Goal: Task Accomplishment & Management: Manage account settings

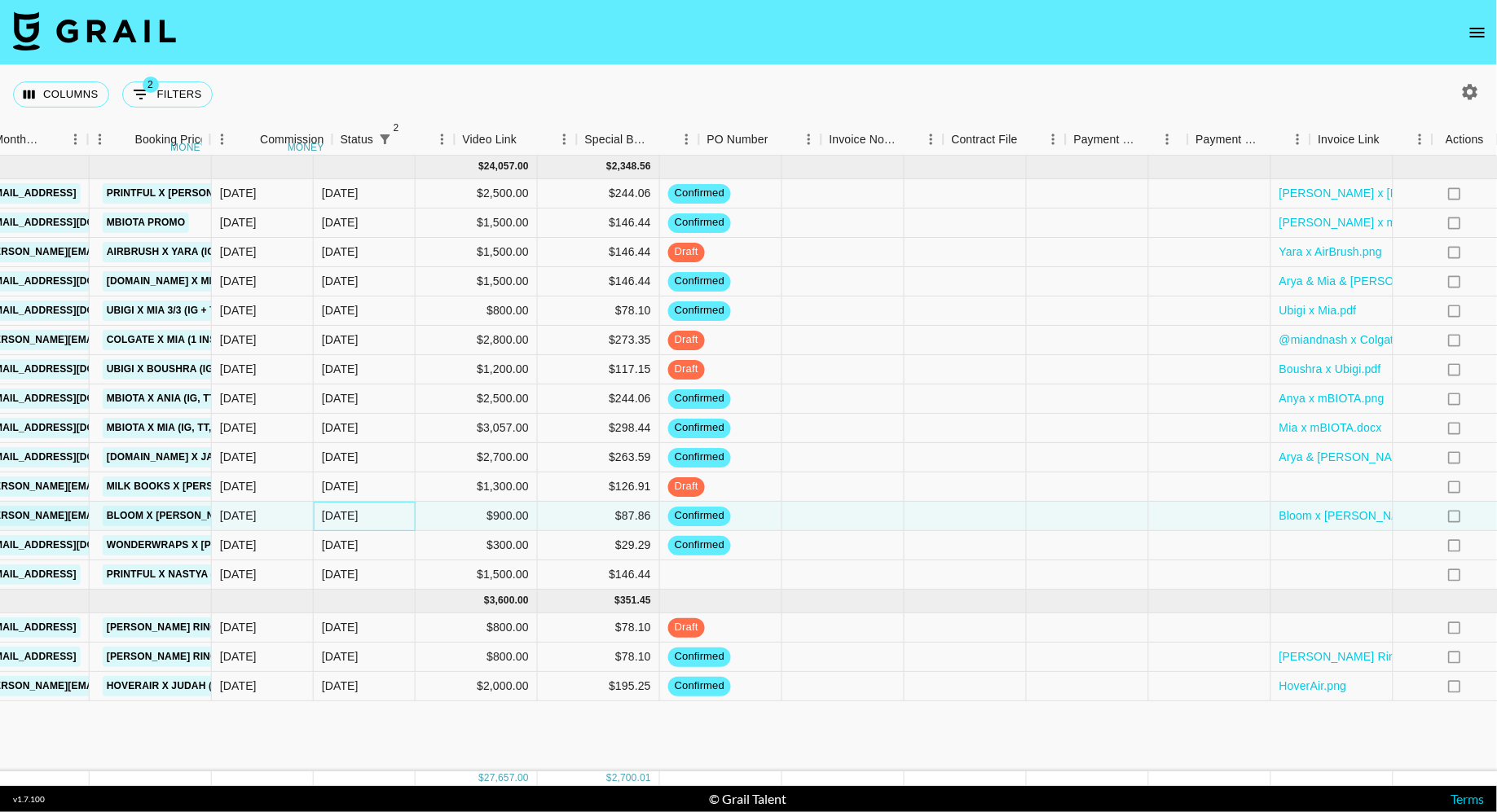
scroll to position [0, 1024]
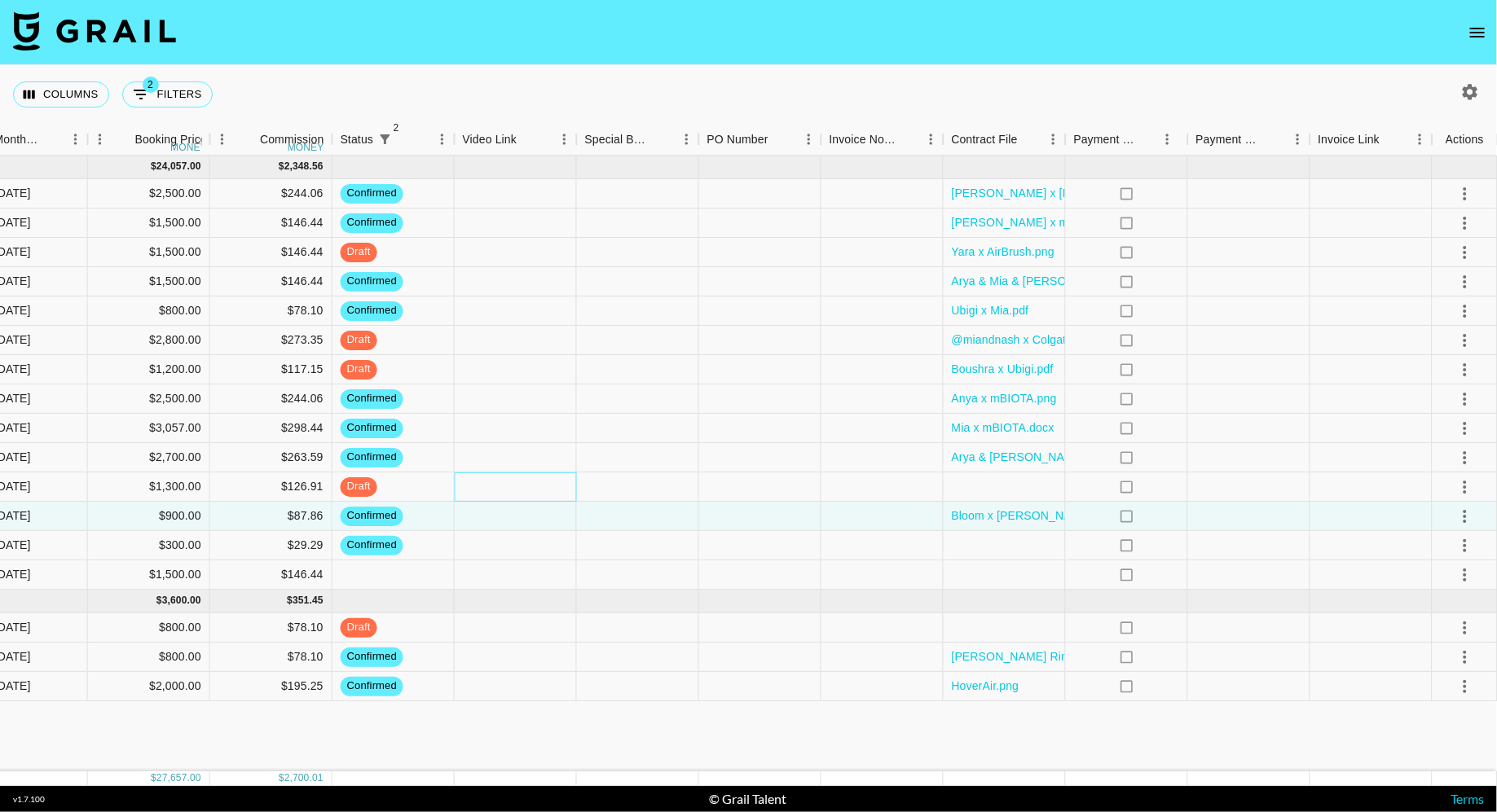
click at [524, 488] on div at bounding box center [515, 487] width 122 height 29
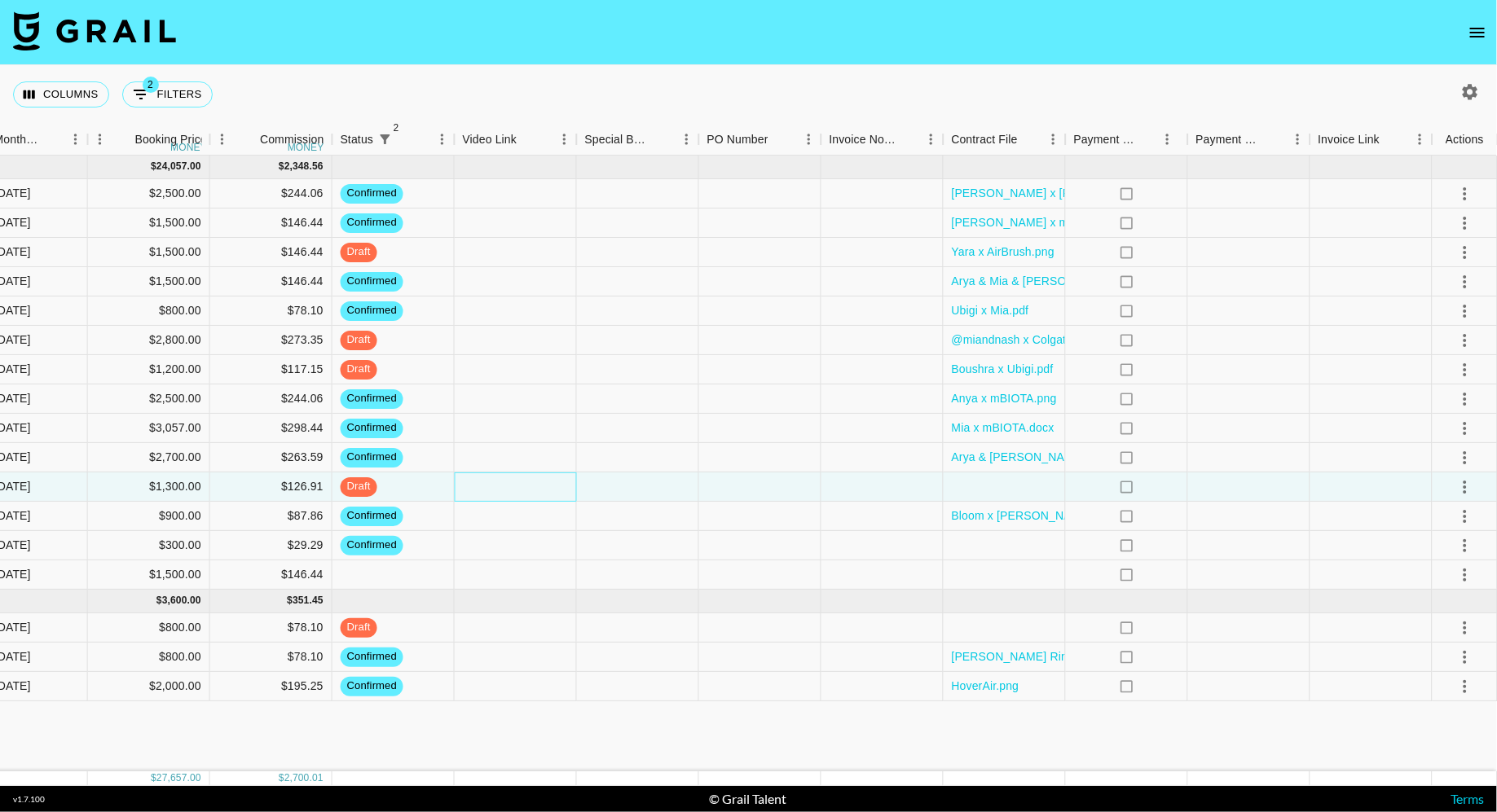
click at [524, 488] on div at bounding box center [515, 487] width 122 height 29
type input "[URL][DOMAIN_NAME]"
click at [614, 485] on div at bounding box center [637, 487] width 122 height 29
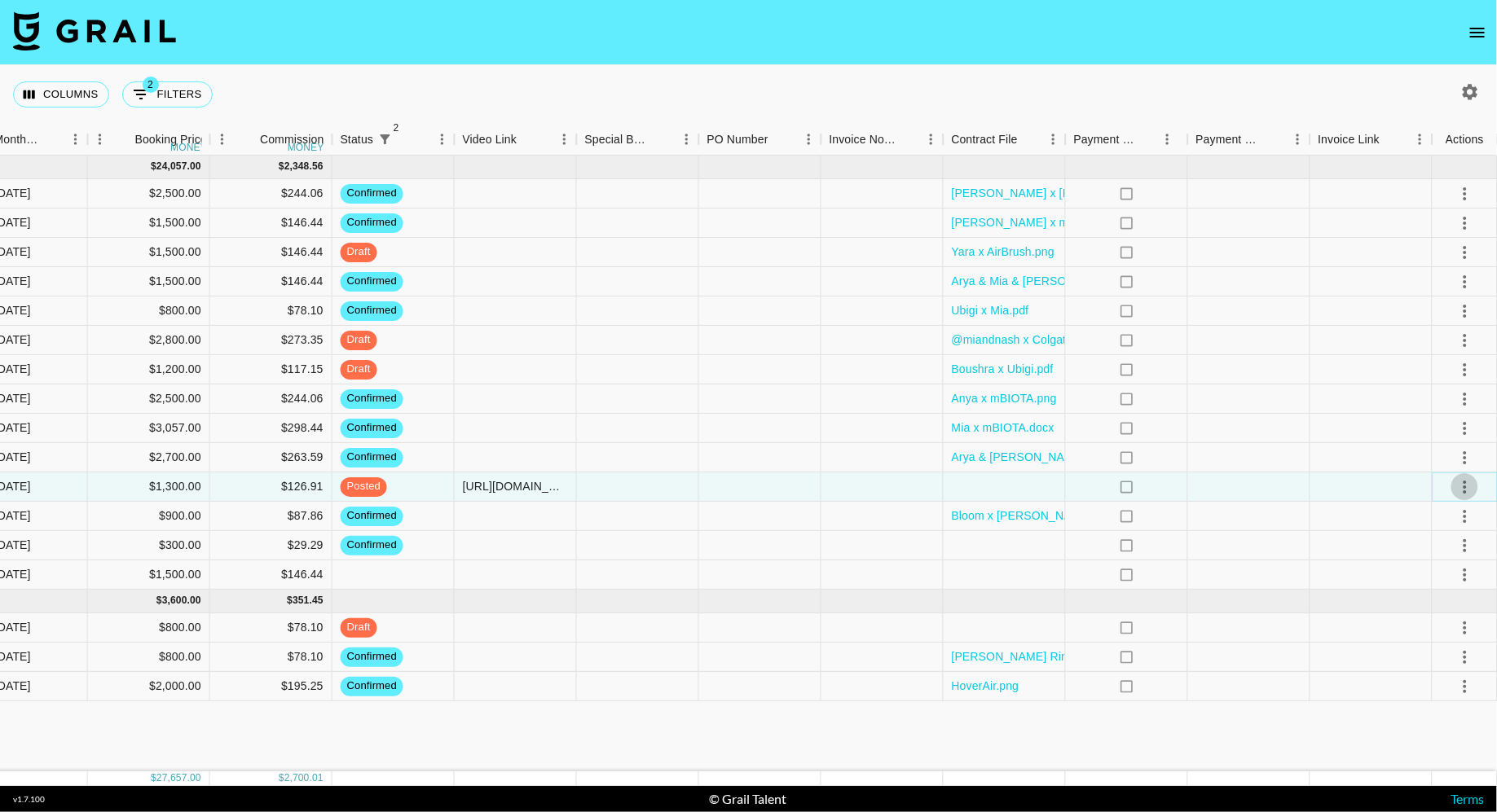
click at [1456, 487] on icon "select merge strategy" at bounding box center [1465, 487] width 20 height 20
click at [1011, 485] on div at bounding box center [1004, 487] width 122 height 29
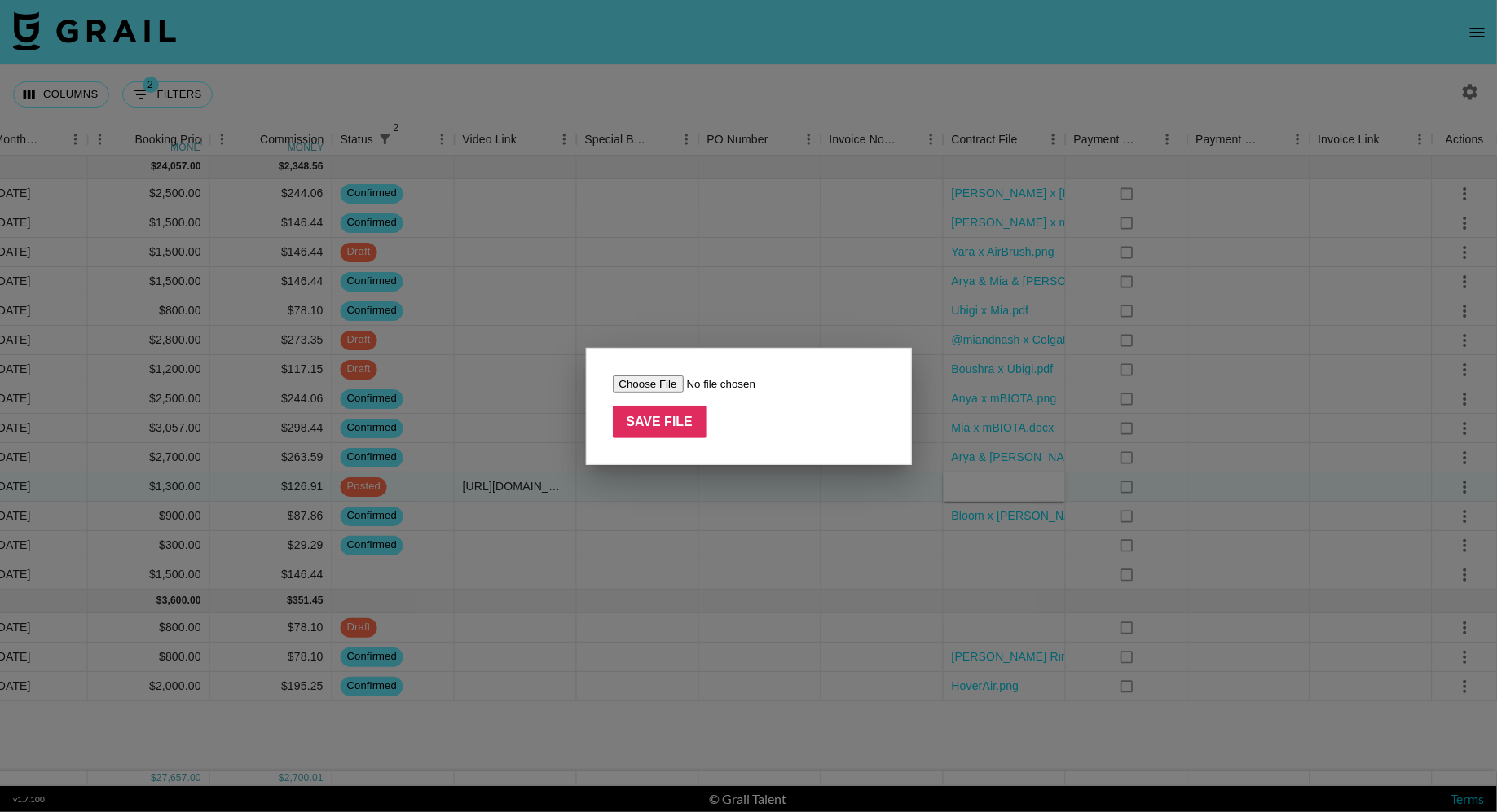
click at [661, 382] on input "file" at bounding box center [716, 384] width 206 height 17
click at [649, 380] on input "file" at bounding box center [716, 384] width 206 height 17
type input "C:\fakepath\milkbooks .pdf"
click at [678, 412] on input "Save File" at bounding box center [660, 422] width 95 height 33
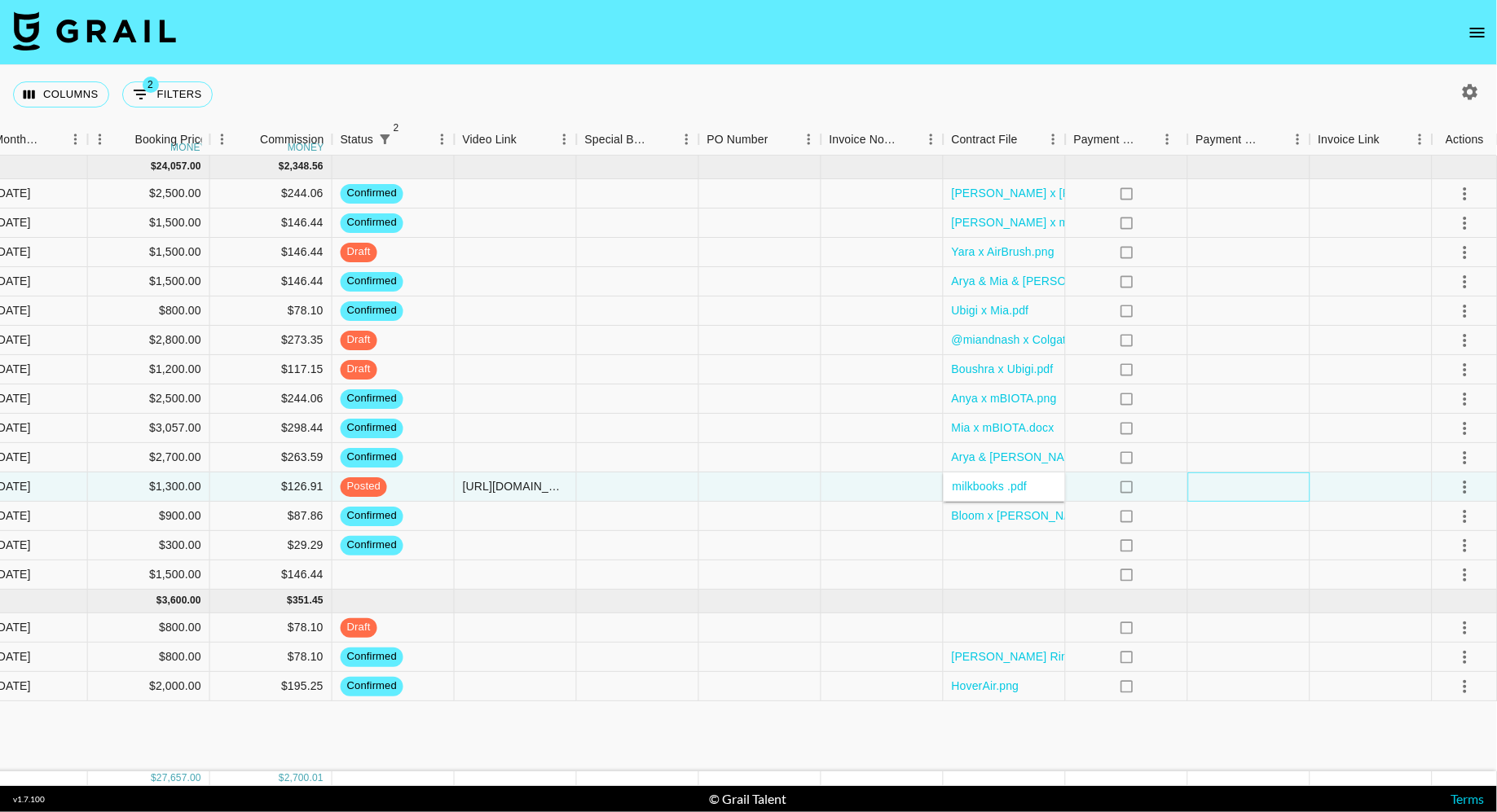
click at [1203, 488] on div at bounding box center [1248, 487] width 122 height 29
click at [1455, 488] on icon "select merge strategy" at bounding box center [1465, 487] width 20 height 20
click at [1437, 626] on li "Approve" at bounding box center [1444, 639] width 106 height 29
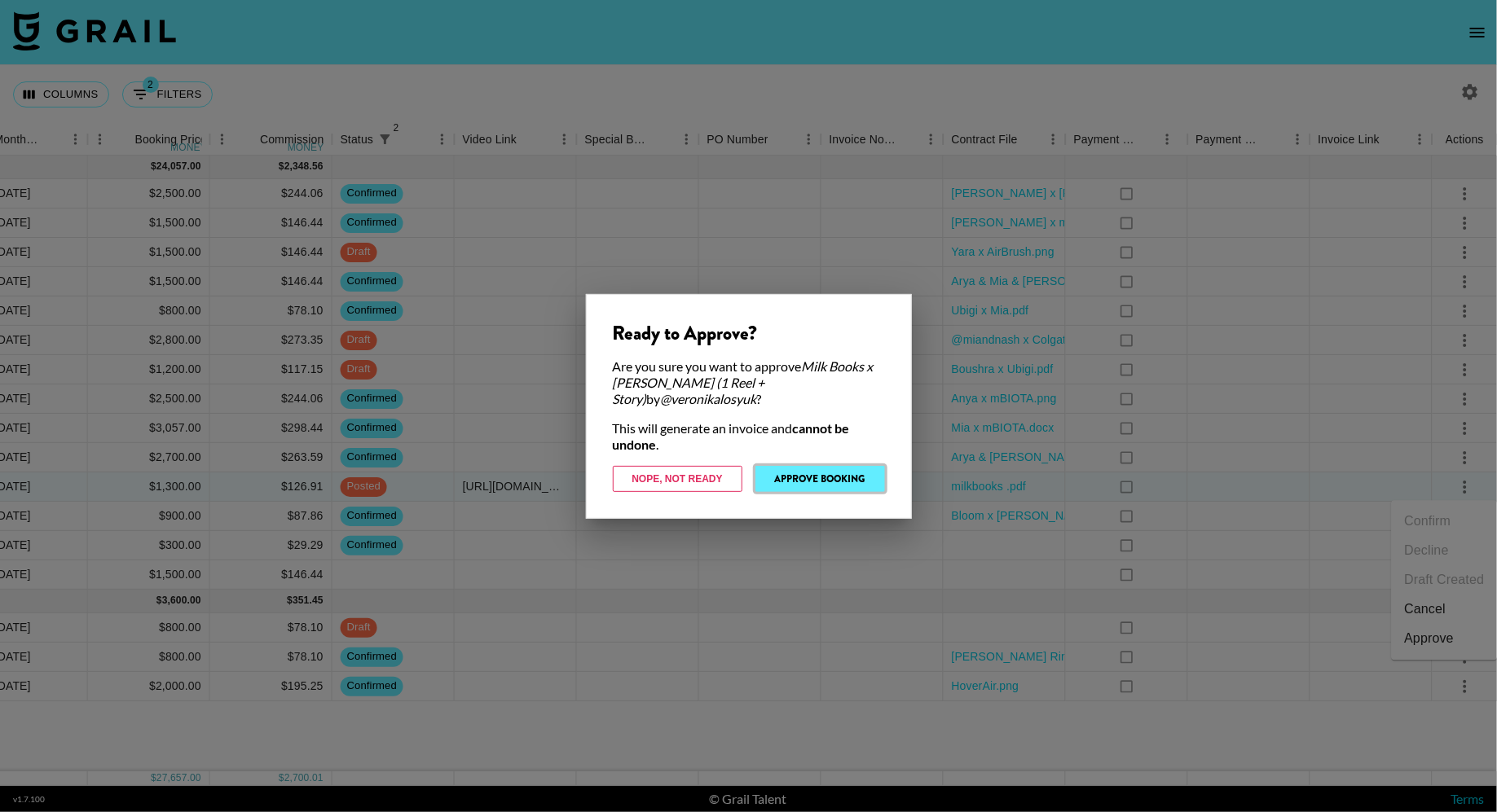
click at [847, 468] on button "Approve Booking" at bounding box center [820, 479] width 129 height 26
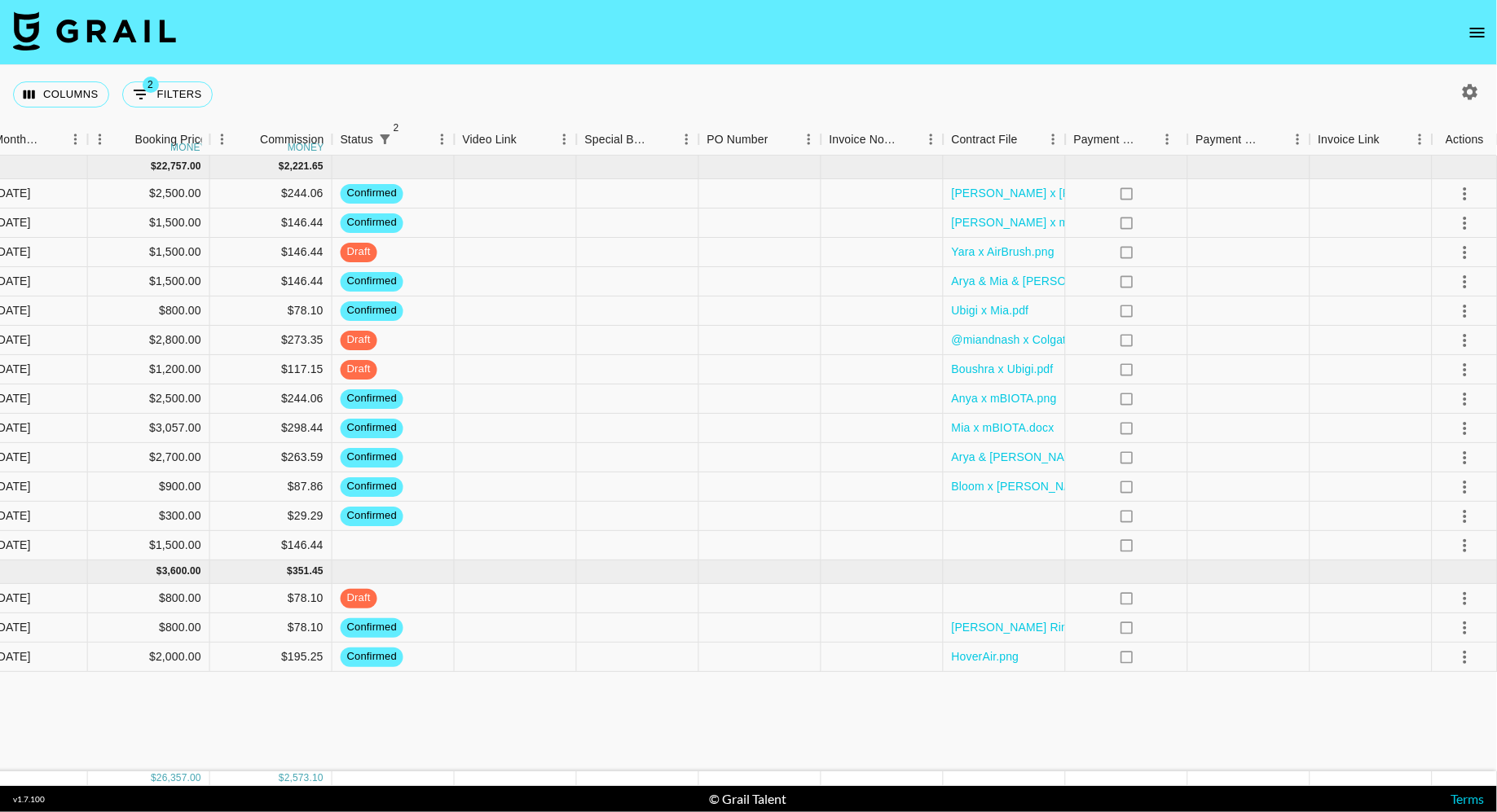
click at [182, 99] on button "2 Filters" at bounding box center [167, 95] width 91 height 26
select select "status"
select select "isNotAnyOf"
select select "status"
select select "not"
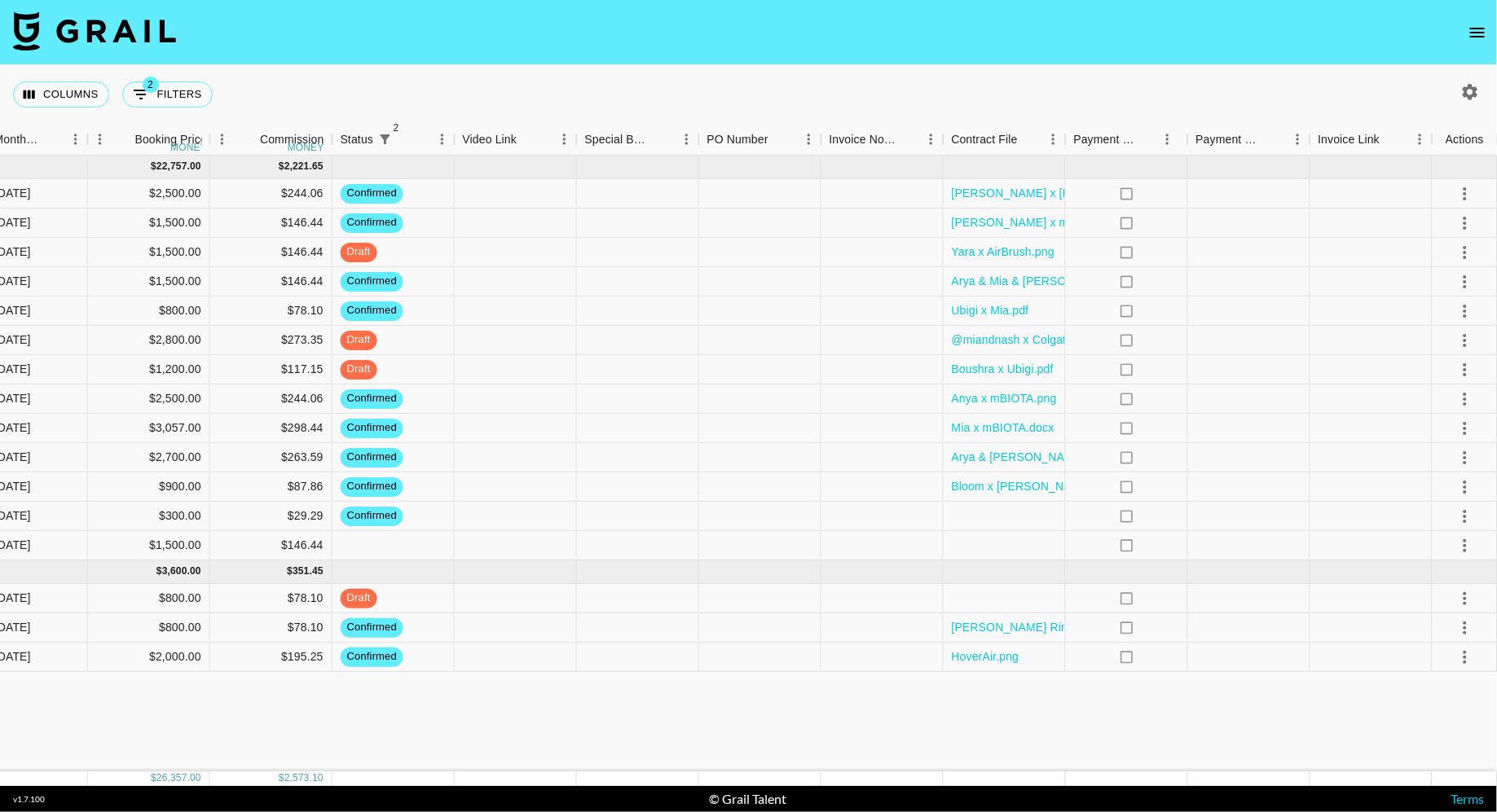
select select "approved"
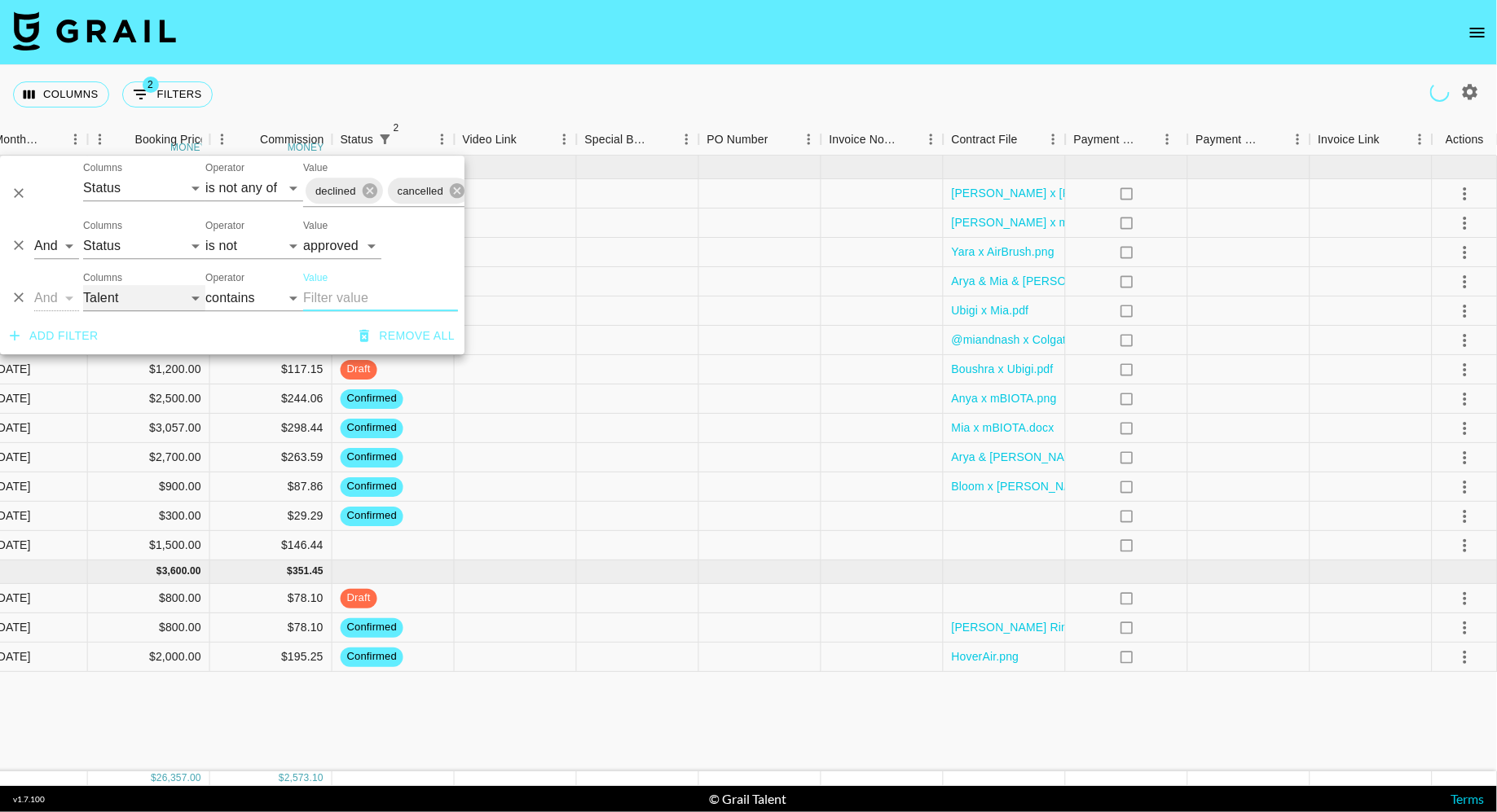
click at [117, 290] on select "Grail Platform ID Airtable ID Talent Manager Client [PERSON_NAME] Campaign (Typ…" at bounding box center [144, 298] width 122 height 26
select select "bookerId"
click at [83, 285] on select "Grail Platform ID Airtable ID Talent Manager Client [PERSON_NAME] Campaign (Typ…" at bounding box center [144, 298] width 122 height 26
select select "is"
click at [328, 297] on input "Value" at bounding box center [412, 298] width 220 height 25
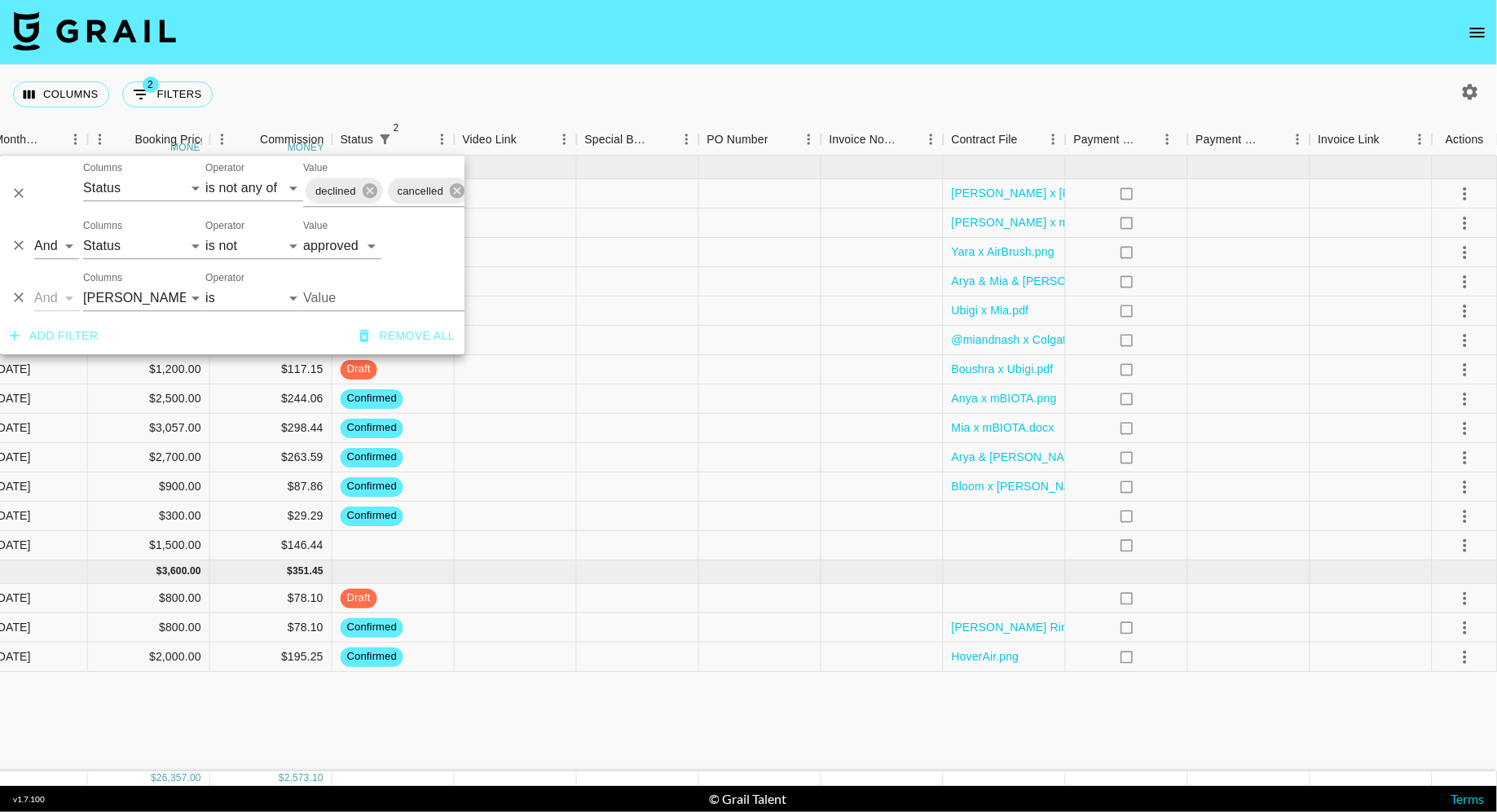
click at [328, 297] on input "Value" at bounding box center [412, 298] width 220 height 25
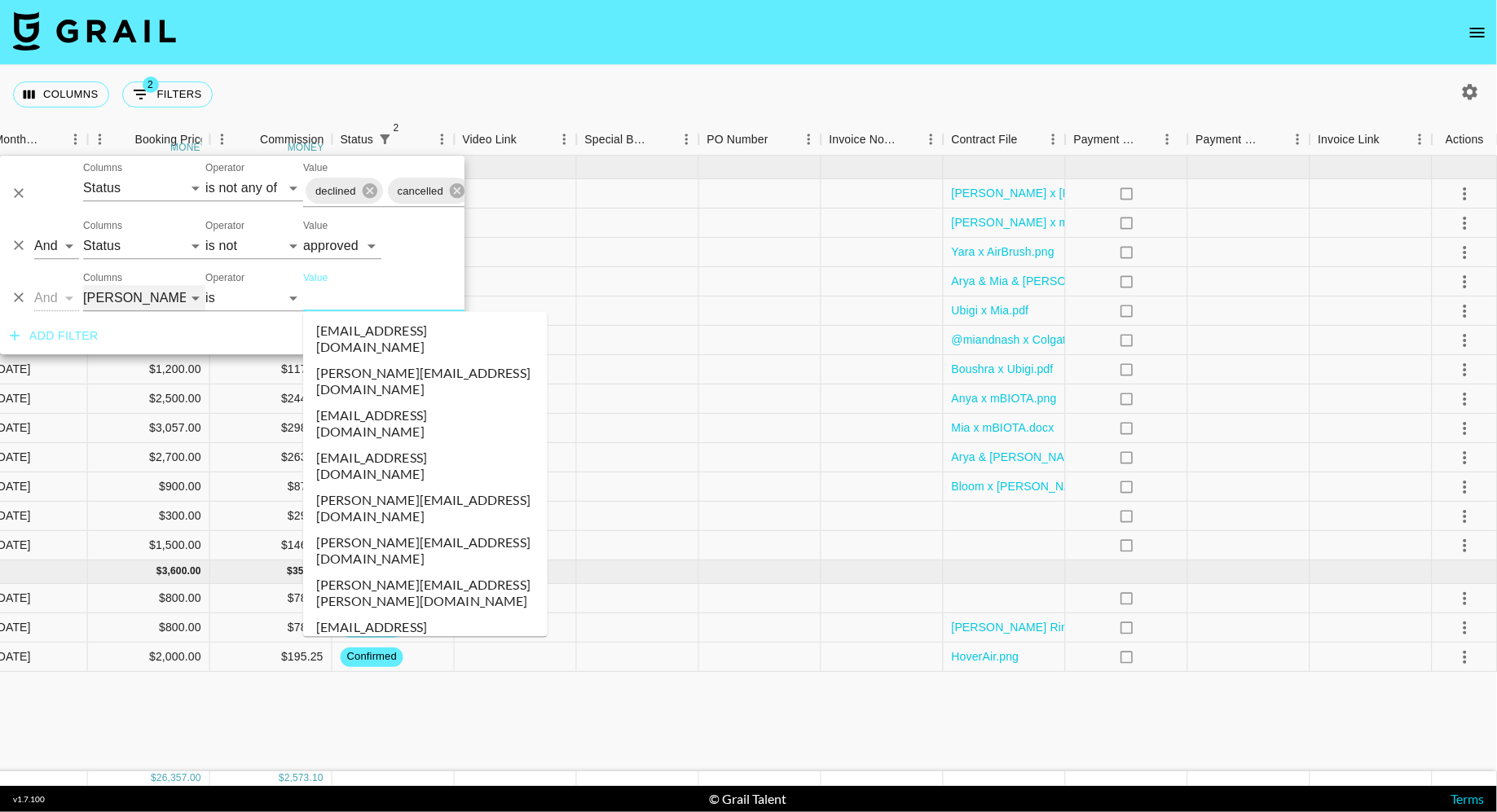
click at [106, 293] on select "Grail Platform ID Airtable ID Talent Manager Client [PERSON_NAME] Campaign (Typ…" at bounding box center [144, 298] width 122 height 26
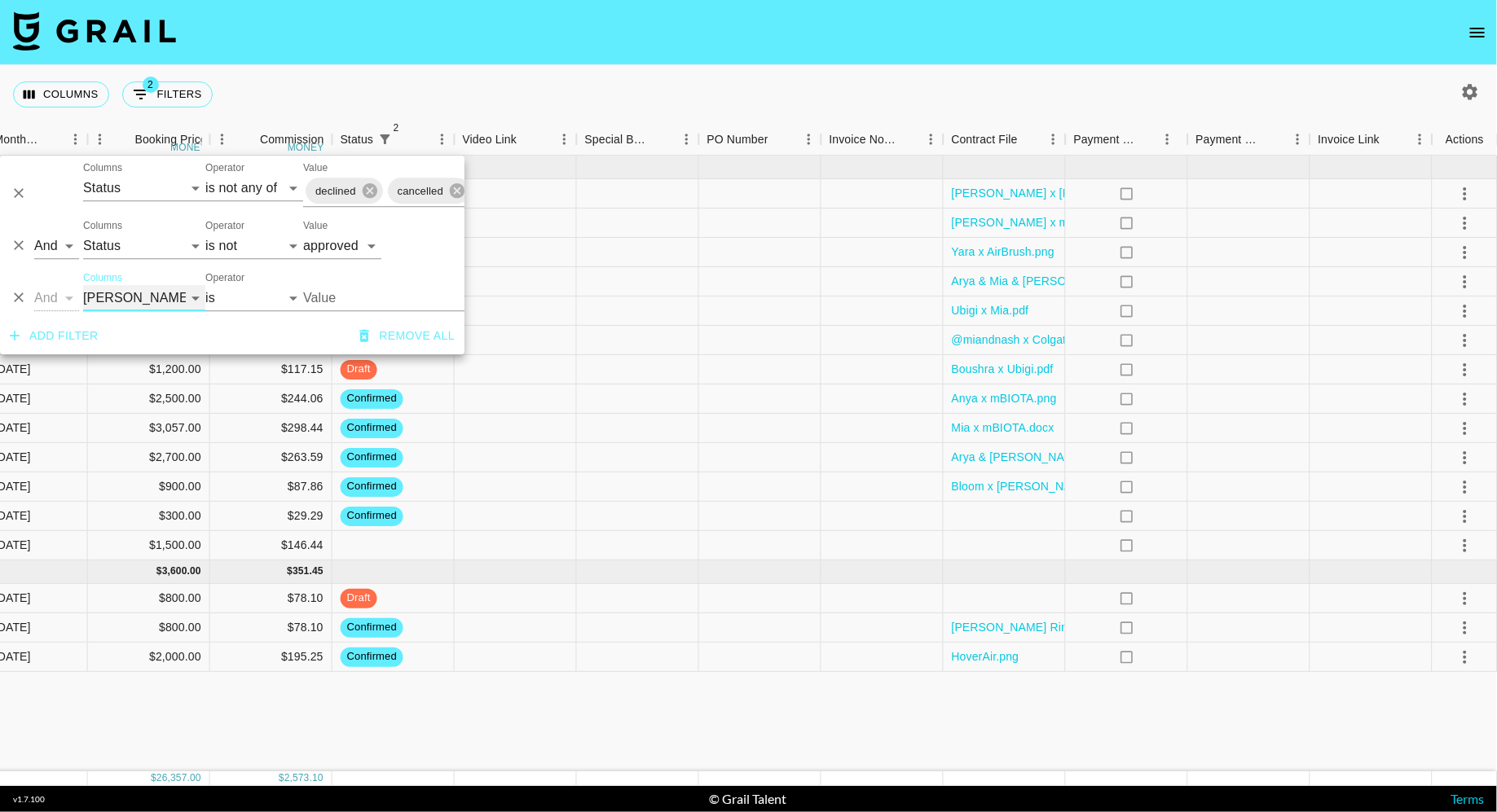
select select "clientId"
click at [83, 285] on select "Grail Platform ID Airtable ID Talent Manager Client [PERSON_NAME] Campaign (Typ…" at bounding box center [144, 298] width 122 height 26
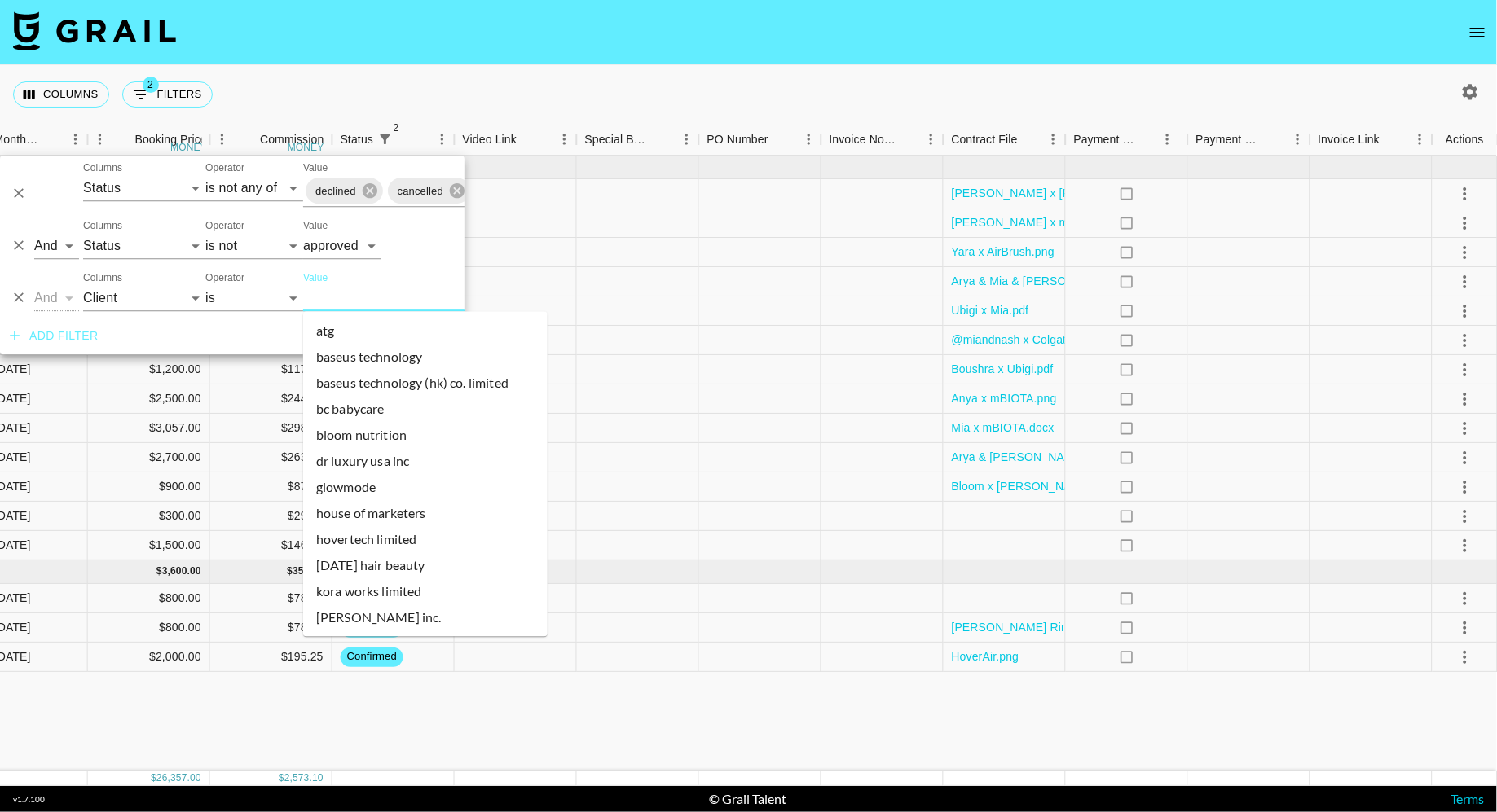
click at [338, 298] on input "Value" at bounding box center [412, 298] width 220 height 25
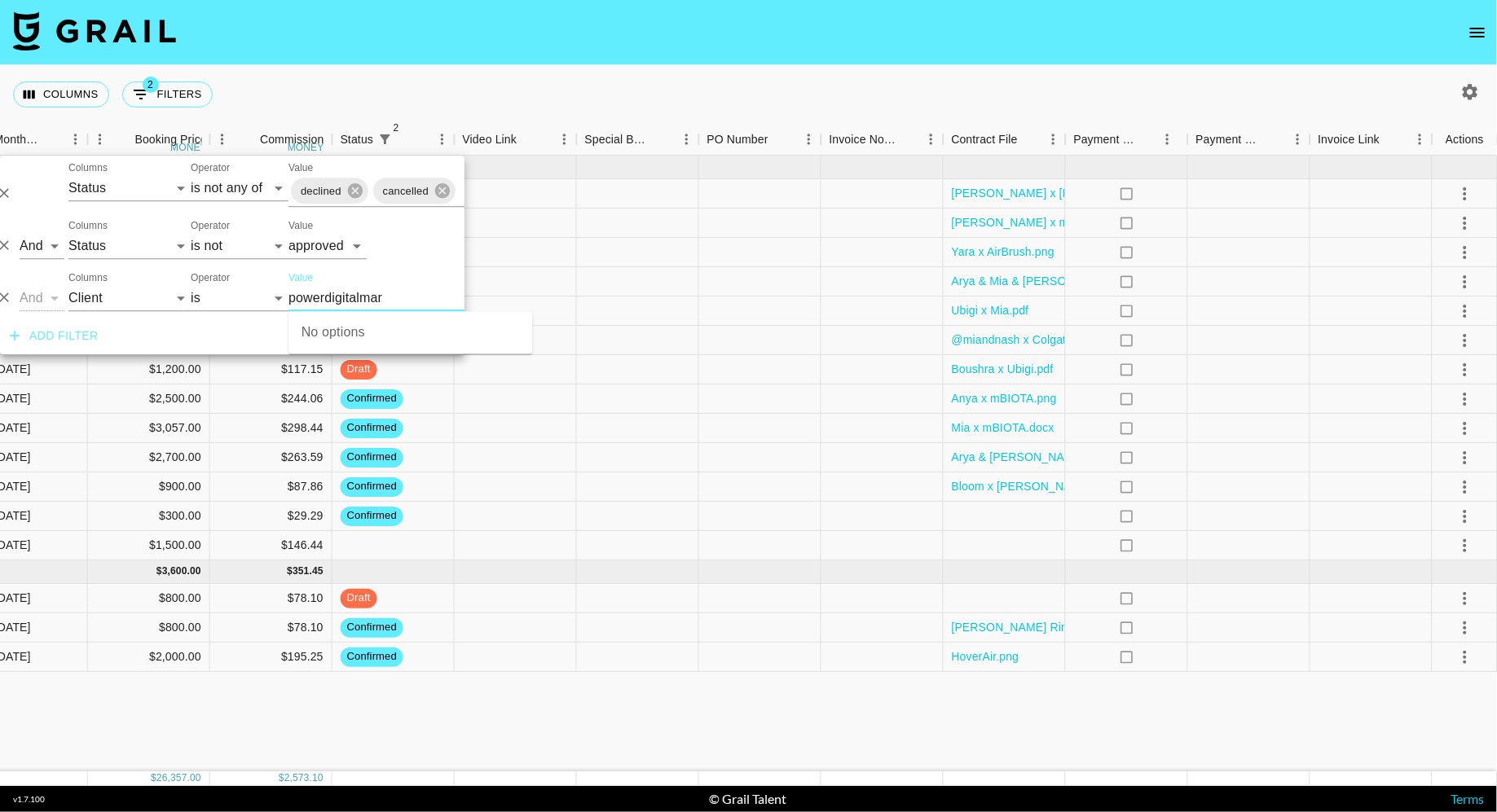
type input "powerdigitalmar"
click at [1479, 26] on icon "open drawer" at bounding box center [1477, 33] width 20 height 20
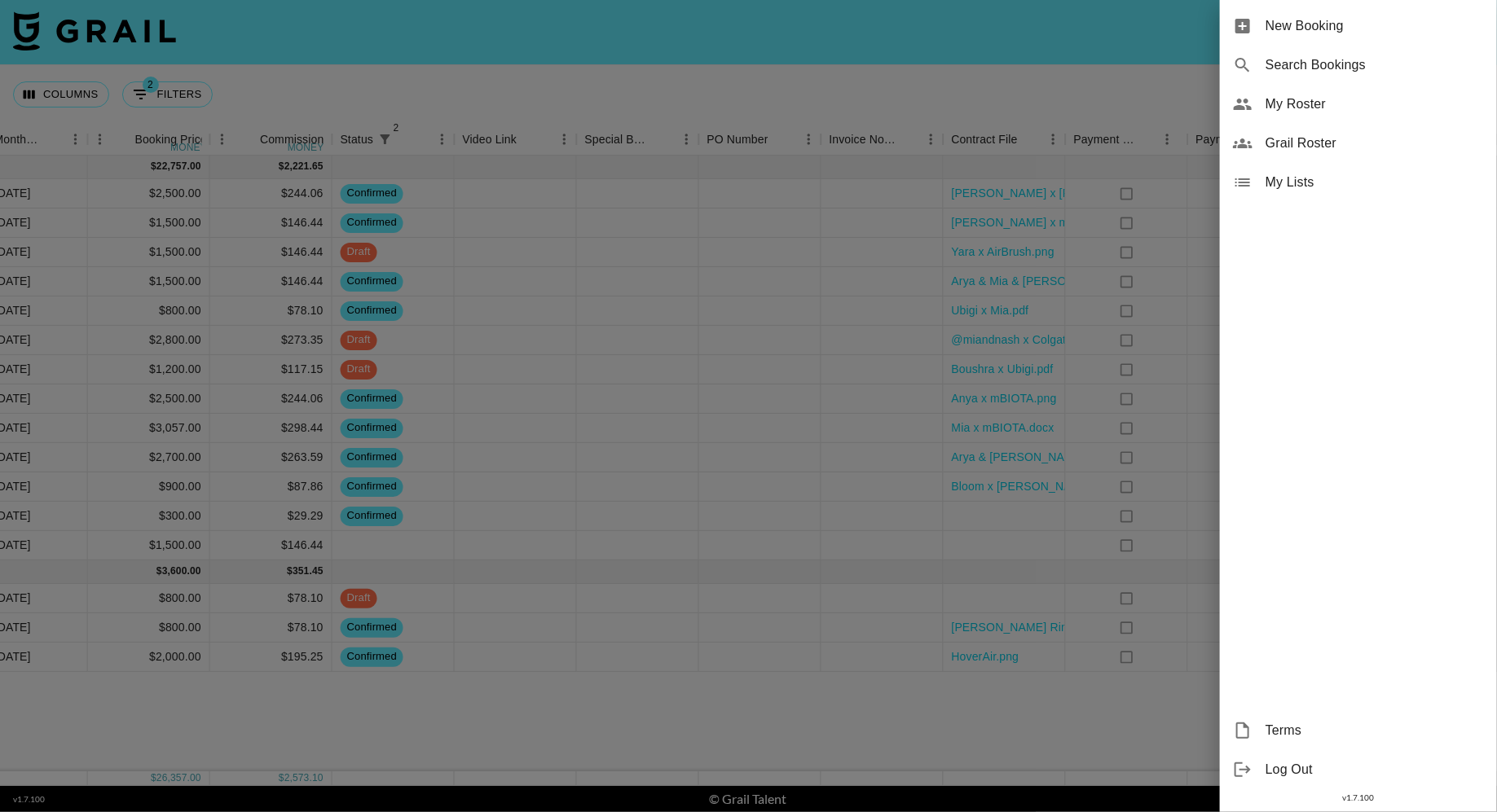
click at [1007, 108] on div at bounding box center [748, 406] width 1497 height 812
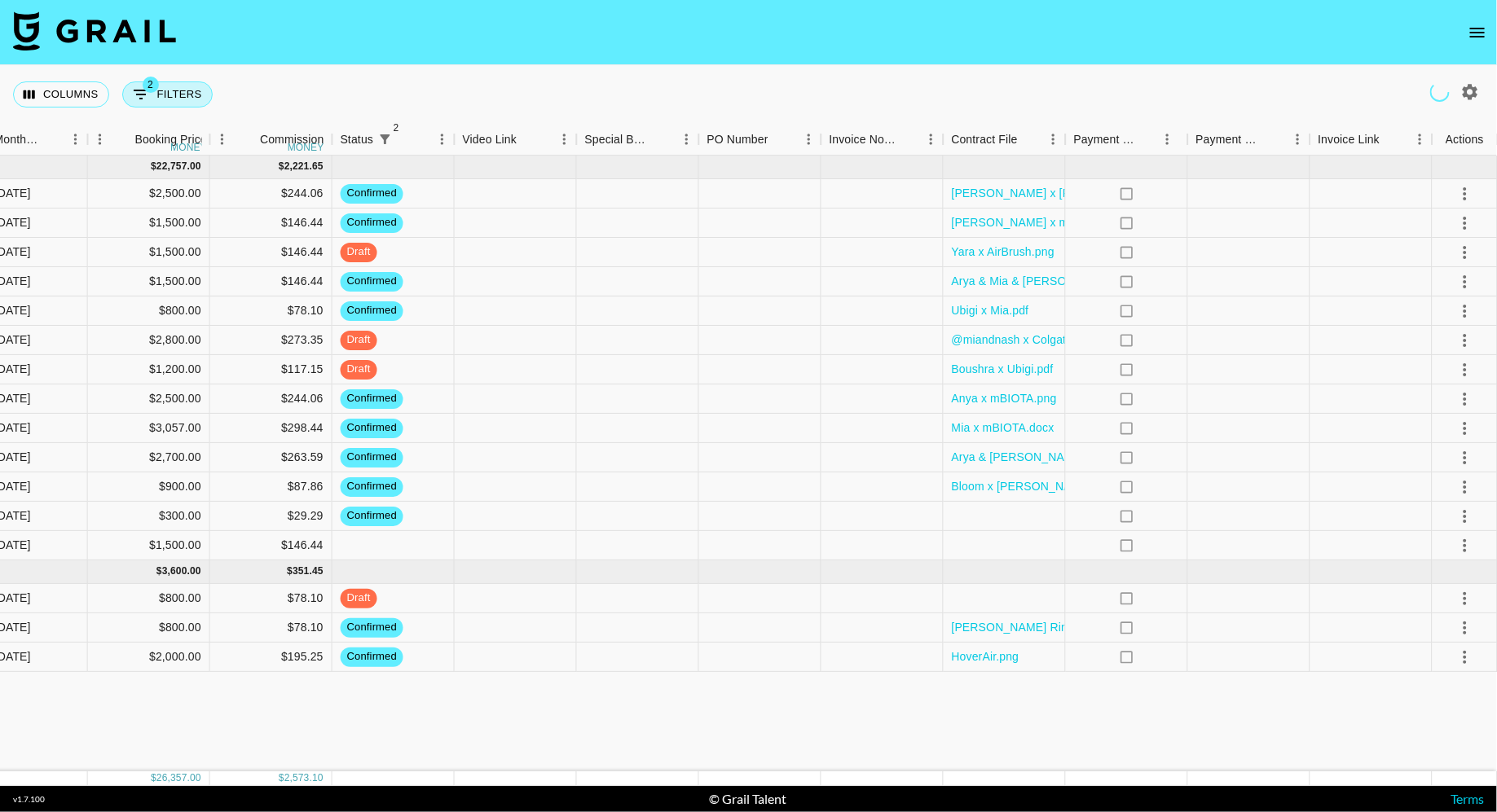
click at [177, 100] on button "2 Filters" at bounding box center [167, 95] width 91 height 26
select select "status"
select select "isNotAnyOf"
select select "status"
select select "not"
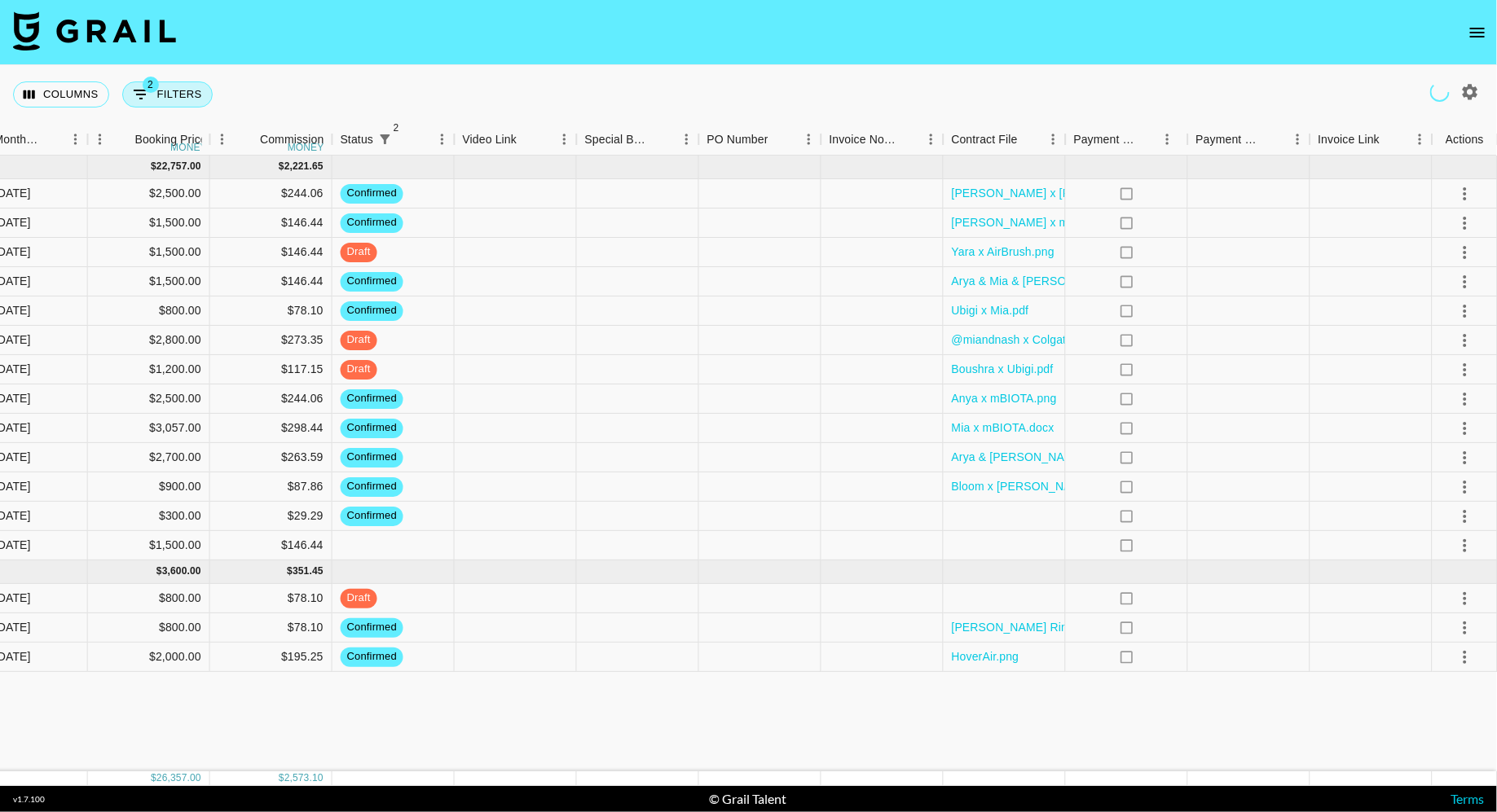
select select "approved"
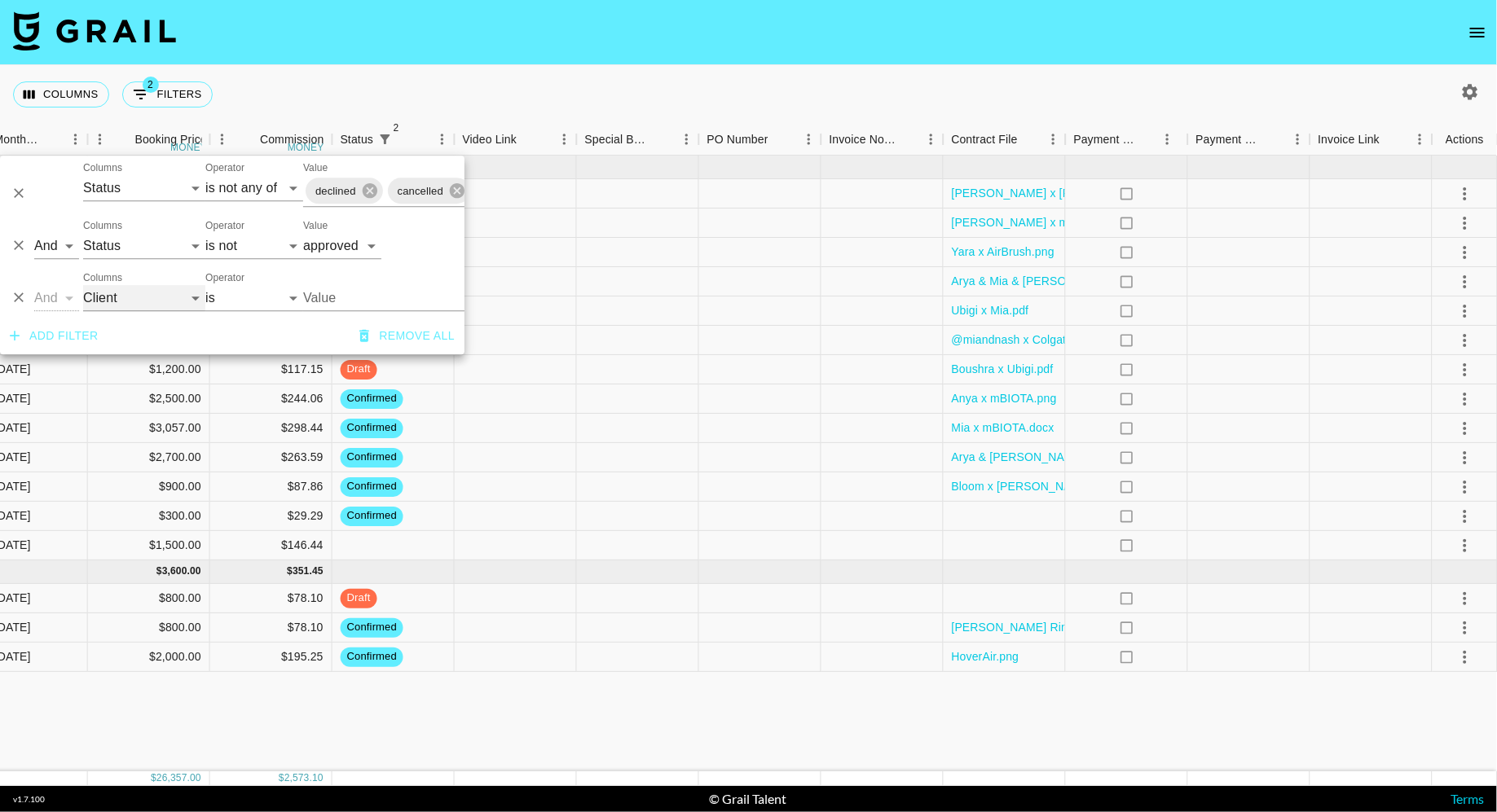
click at [140, 298] on select "Grail Platform ID Airtable ID Talent Manager Client [PERSON_NAME] Campaign (Typ…" at bounding box center [144, 298] width 122 height 26
select select "bookerId"
click at [83, 285] on select "Grail Platform ID Airtable ID Talent Manager Client [PERSON_NAME] Campaign (Typ…" at bounding box center [144, 298] width 122 height 26
click at [324, 295] on input "Value" at bounding box center [412, 298] width 220 height 25
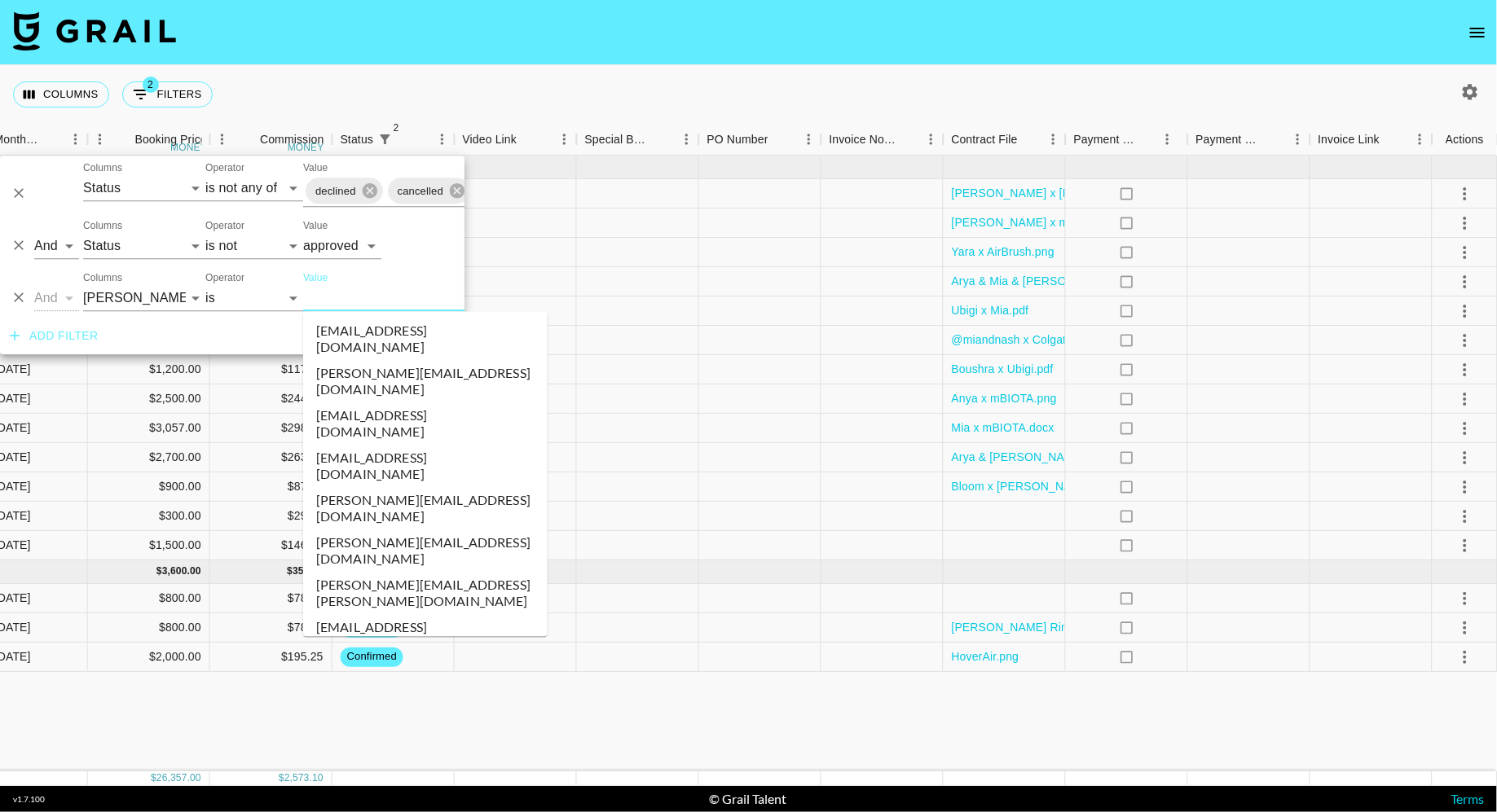
paste input "[PERSON_NAME][EMAIL_ADDRESS][PERSON_NAME][DOMAIN_NAME]"
type input "[PERSON_NAME][EMAIL_ADDRESS][PERSON_NAME][DOMAIN_NAME]"
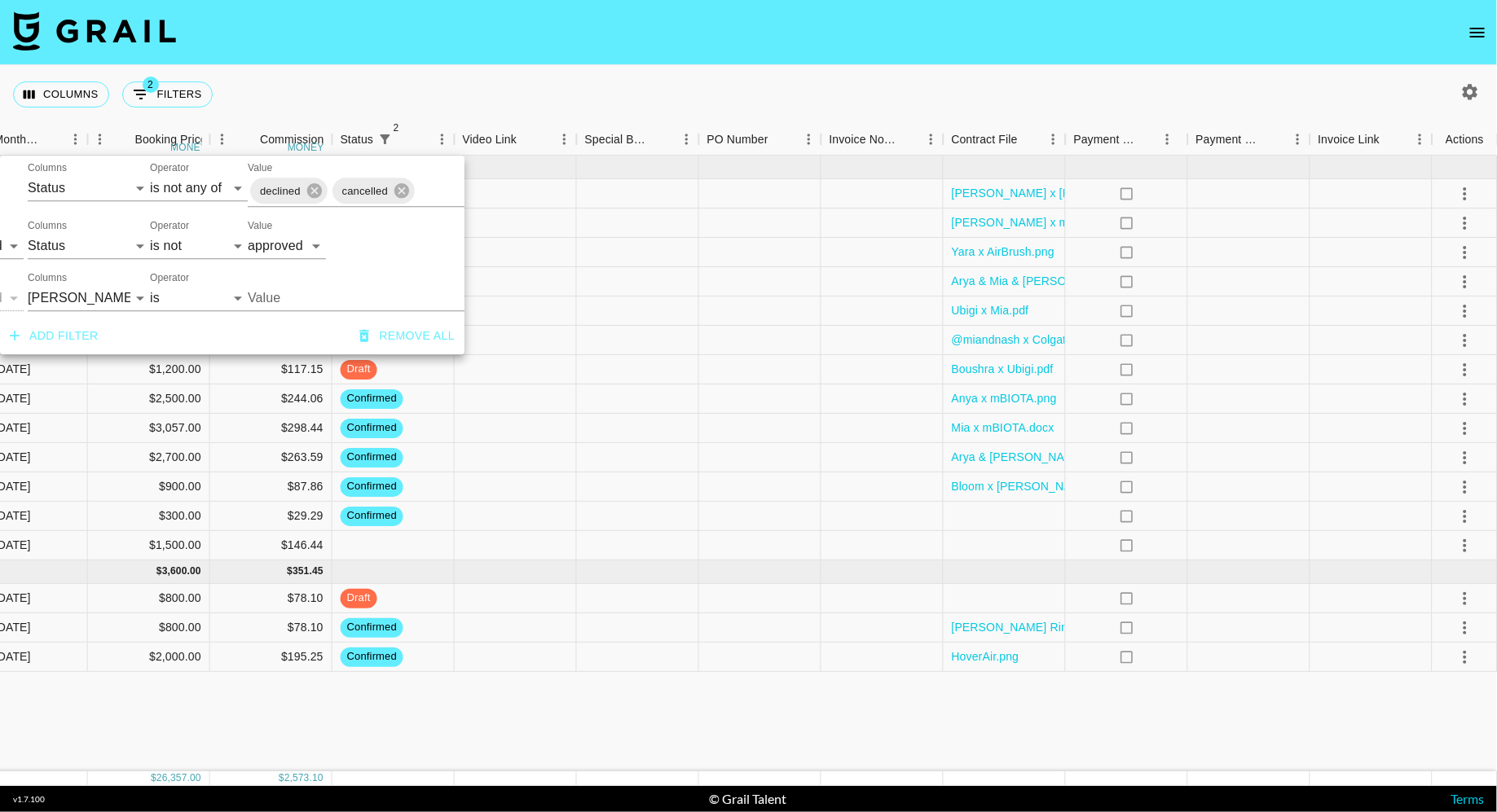
click at [300, 299] on input "Value" at bounding box center [357, 298] width 220 height 25
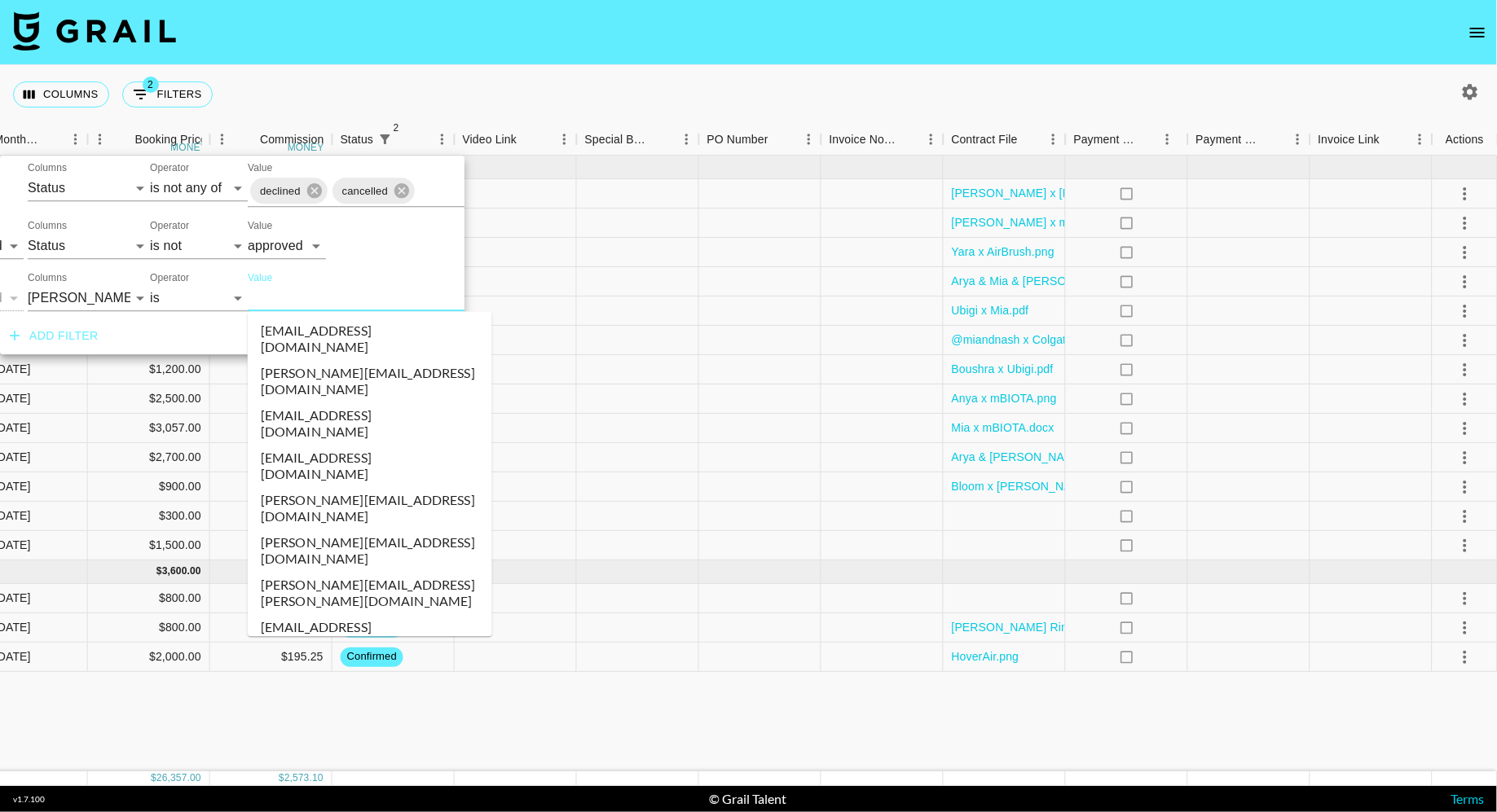
paste input "[PERSON_NAME][EMAIL_ADDRESS][PERSON_NAME][DOMAIN_NAME]"
type input "[PERSON_NAME][EMAIL_ADDRESS][PERSON_NAME][DOMAIN_NAME]"
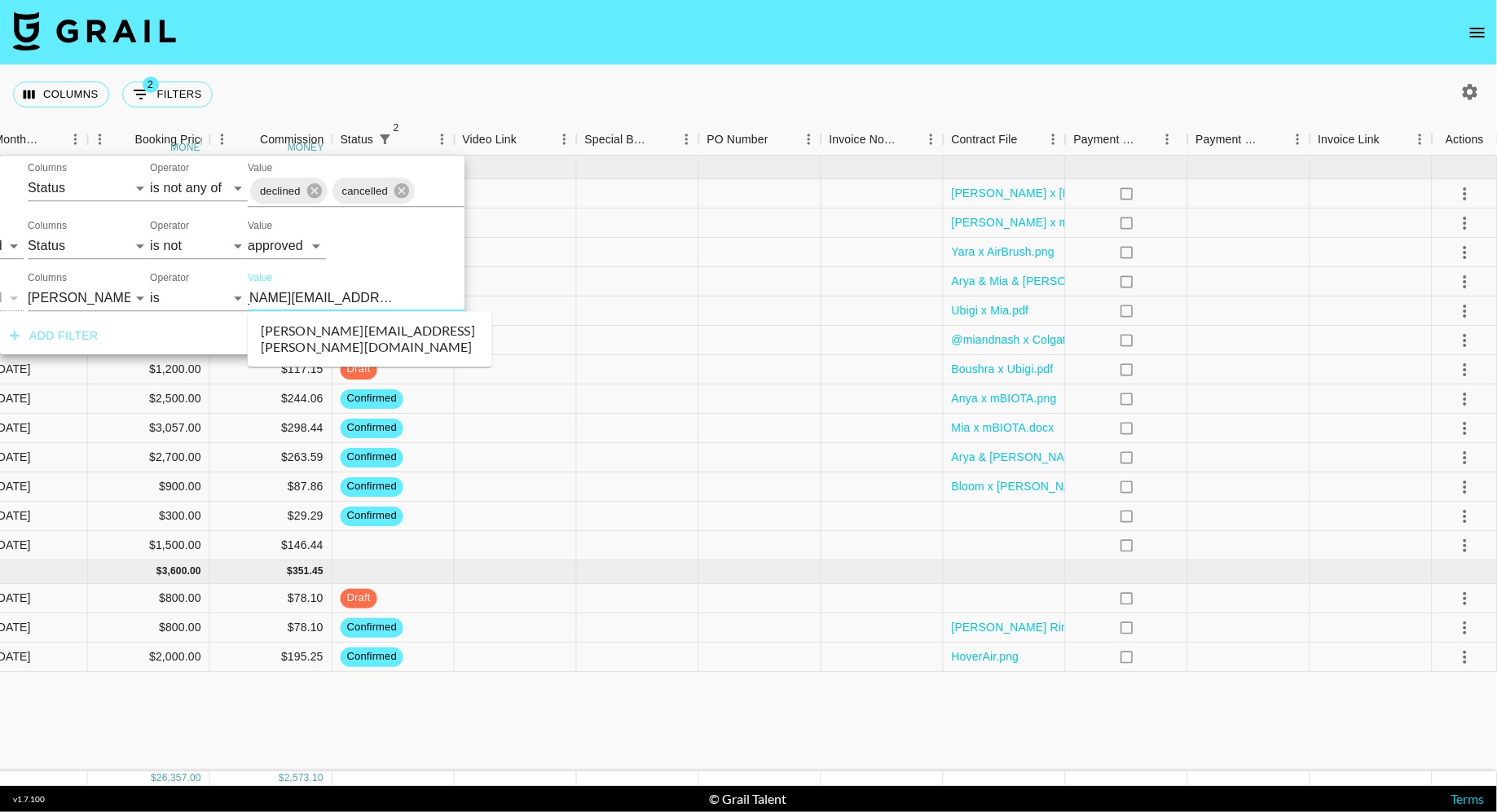
click at [302, 329] on li "[PERSON_NAME][EMAIL_ADDRESS][PERSON_NAME][DOMAIN_NAME]" at bounding box center [370, 339] width 245 height 43
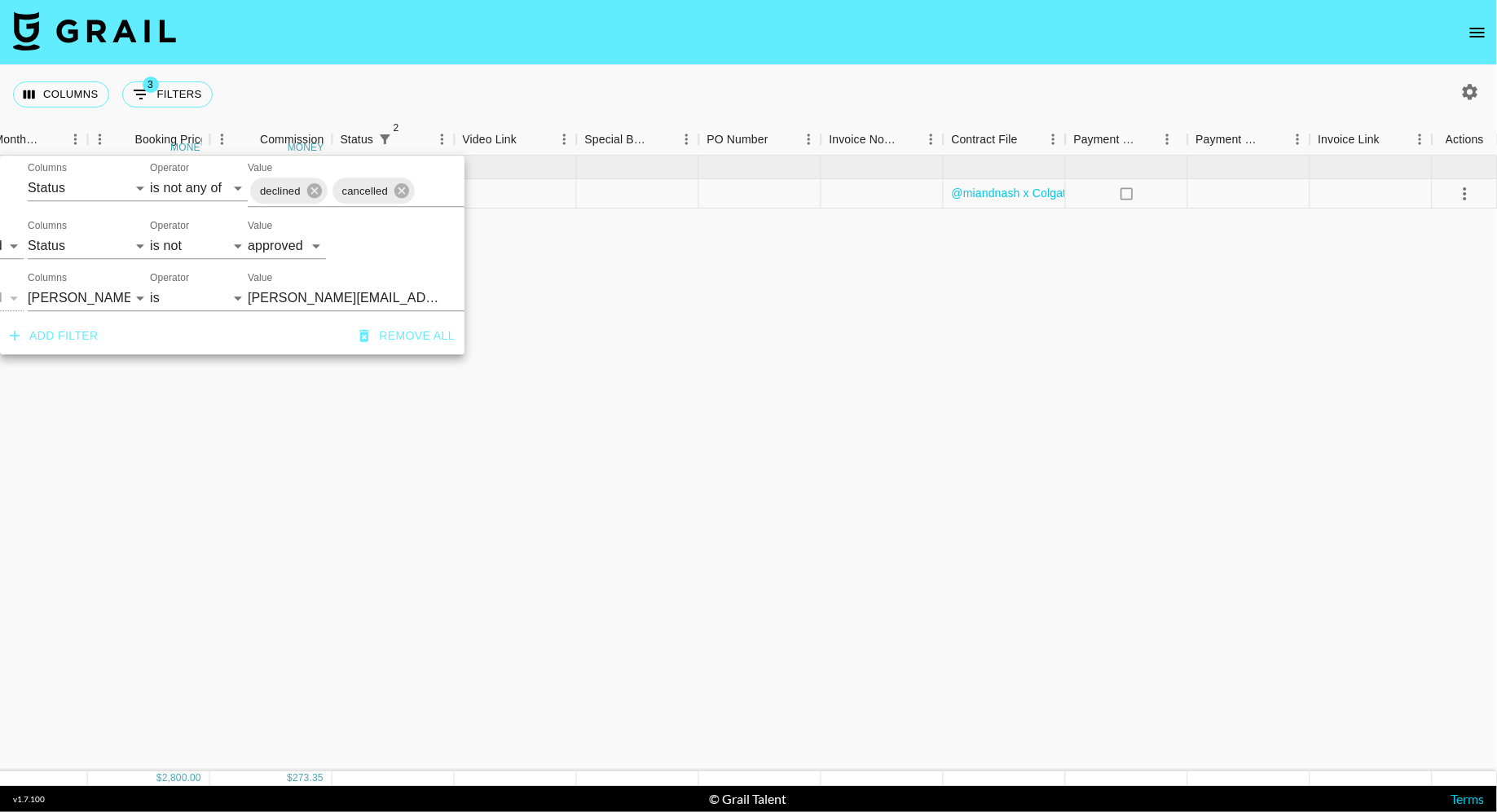
click at [555, 81] on div "Columns 3 Filters + Booking" at bounding box center [748, 95] width 1497 height 59
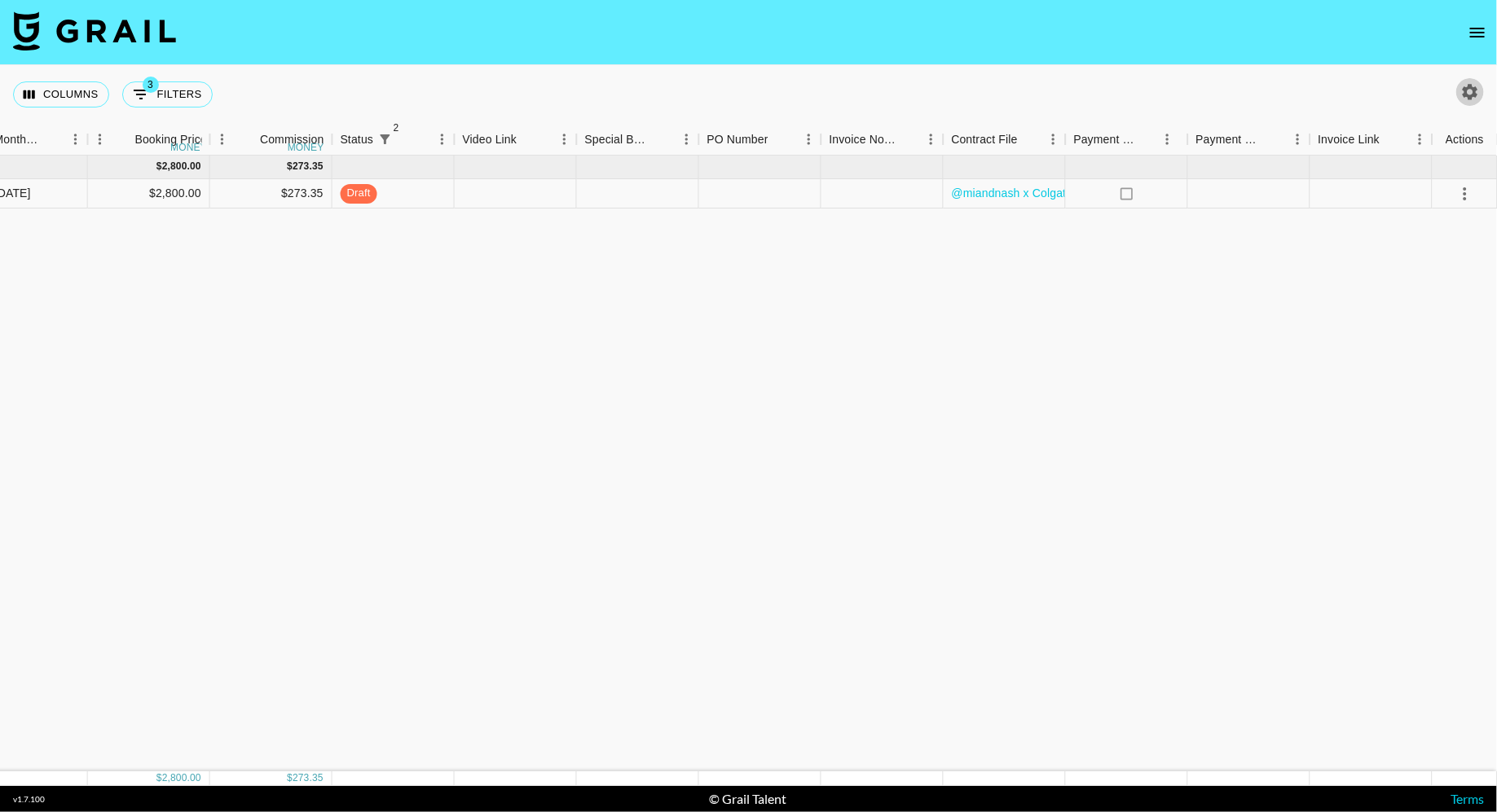
click at [1468, 79] on button "button" at bounding box center [1470, 92] width 28 height 28
select select "[DATE]"
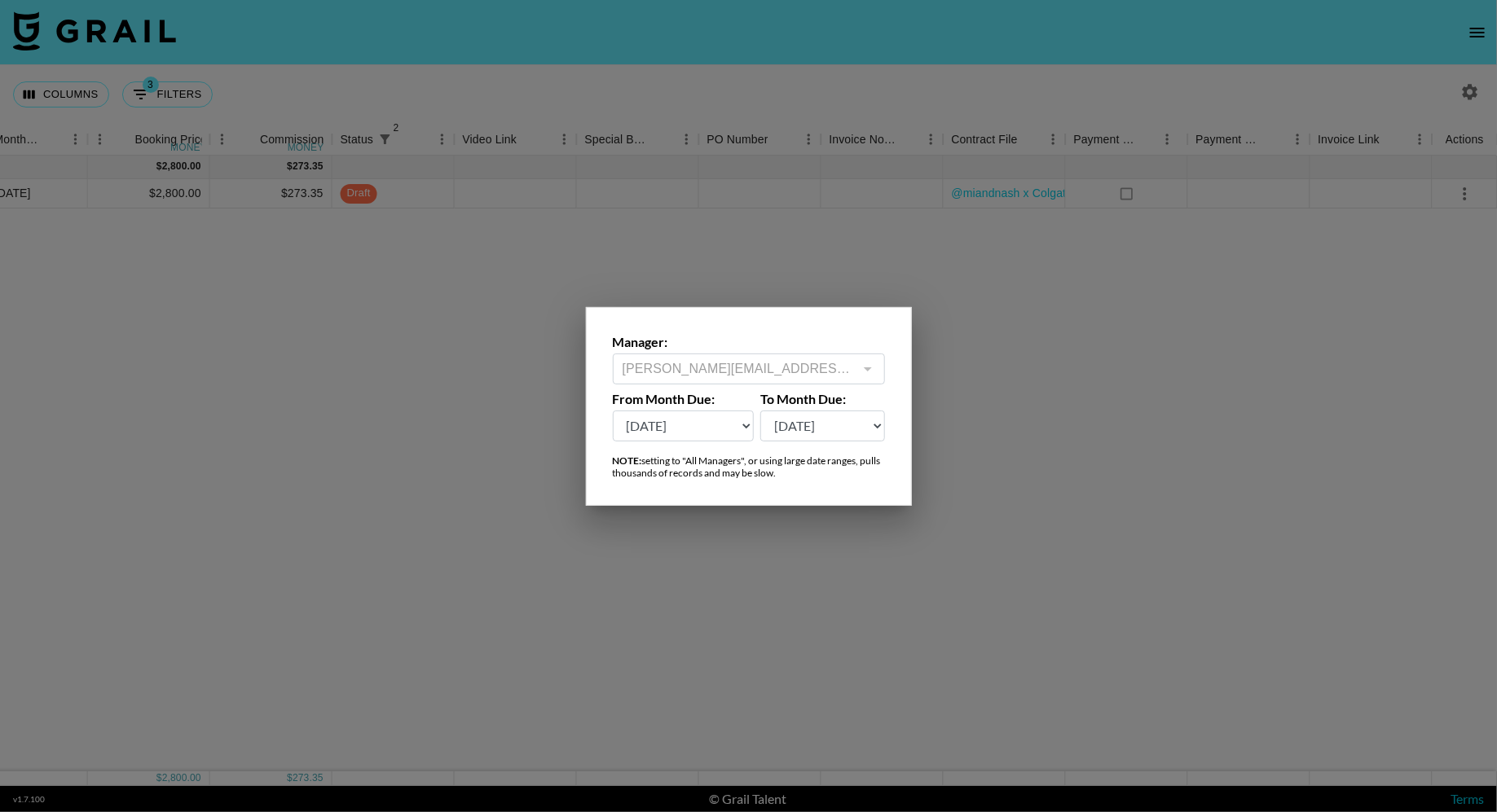
click at [855, 370] on div "[PERSON_NAME][EMAIL_ADDRESS][DOMAIN_NAME] ​" at bounding box center [748, 369] width 272 height 31
click at [866, 370] on div at bounding box center [867, 369] width 21 height 23
click at [652, 430] on select "[DATE] Aug '[DATE] Jun '[DATE] Apr '[DATE] Feb '[DATE] Dec '[DATE] Oct '[DATE] …" at bounding box center [683, 426] width 142 height 31
click at [870, 368] on div at bounding box center [867, 369] width 21 height 23
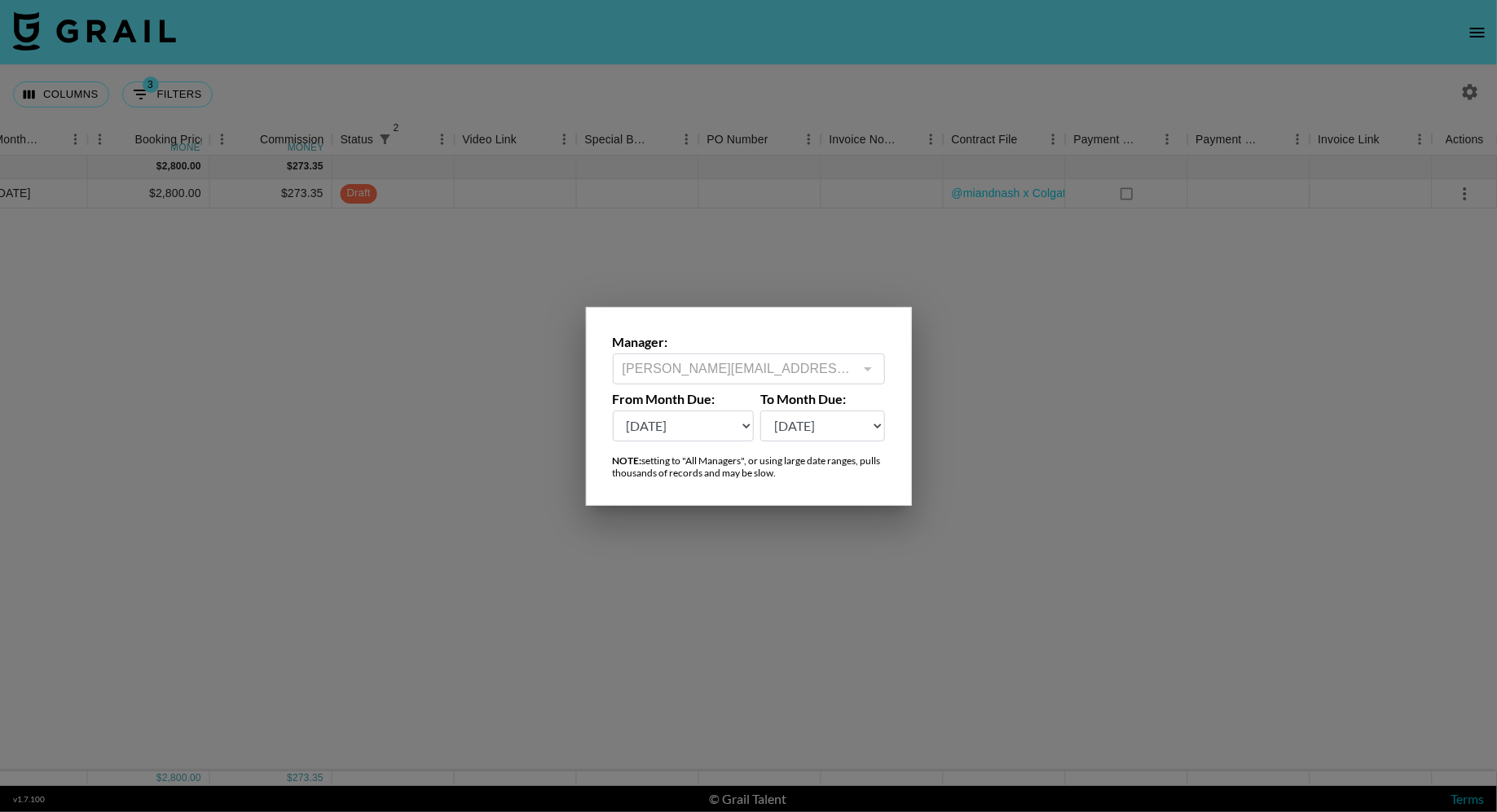
click at [992, 343] on div at bounding box center [748, 406] width 1497 height 812
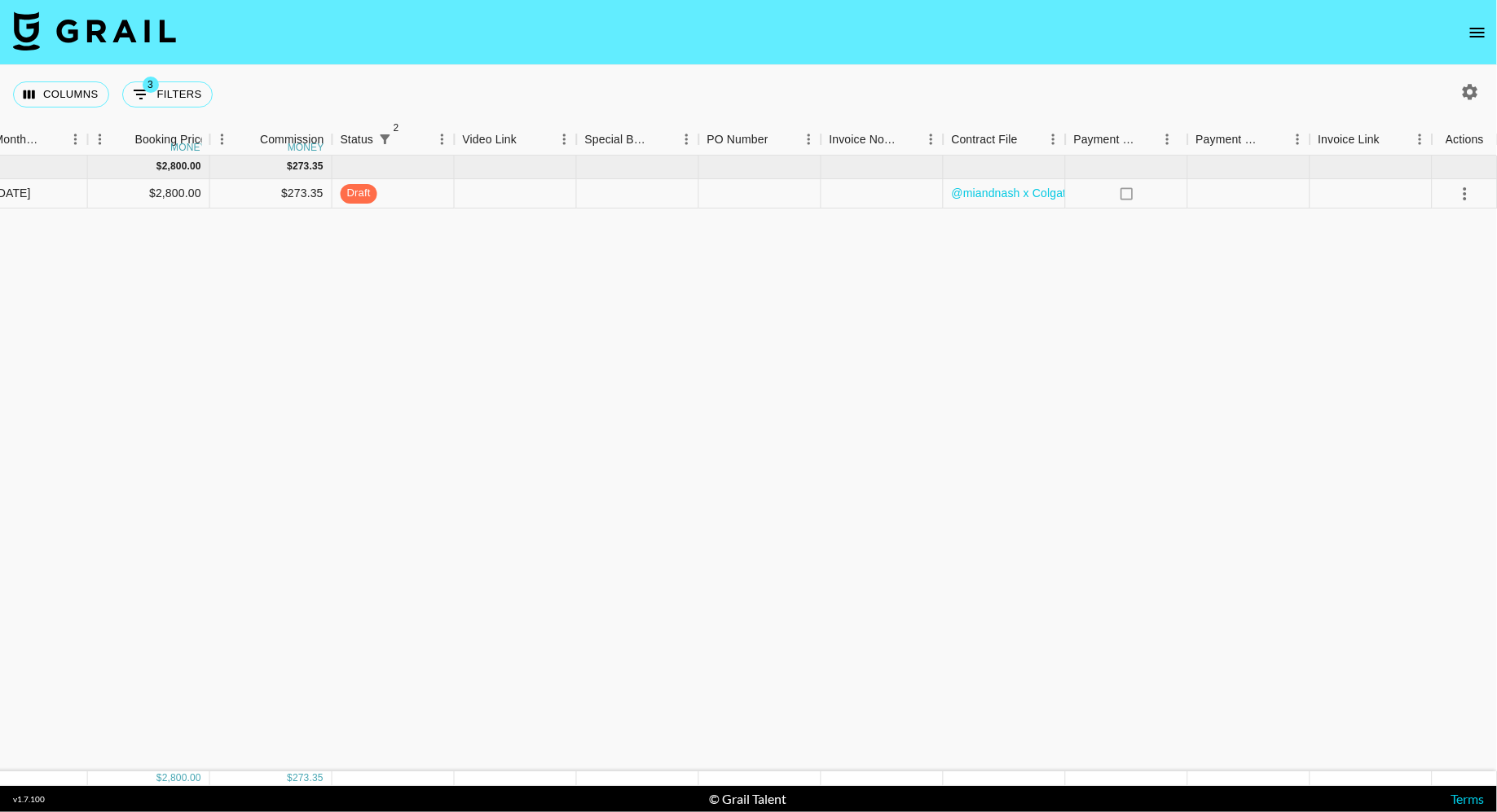
click at [1472, 96] on icon "button" at bounding box center [1470, 92] width 16 height 16
select select "[DATE]"
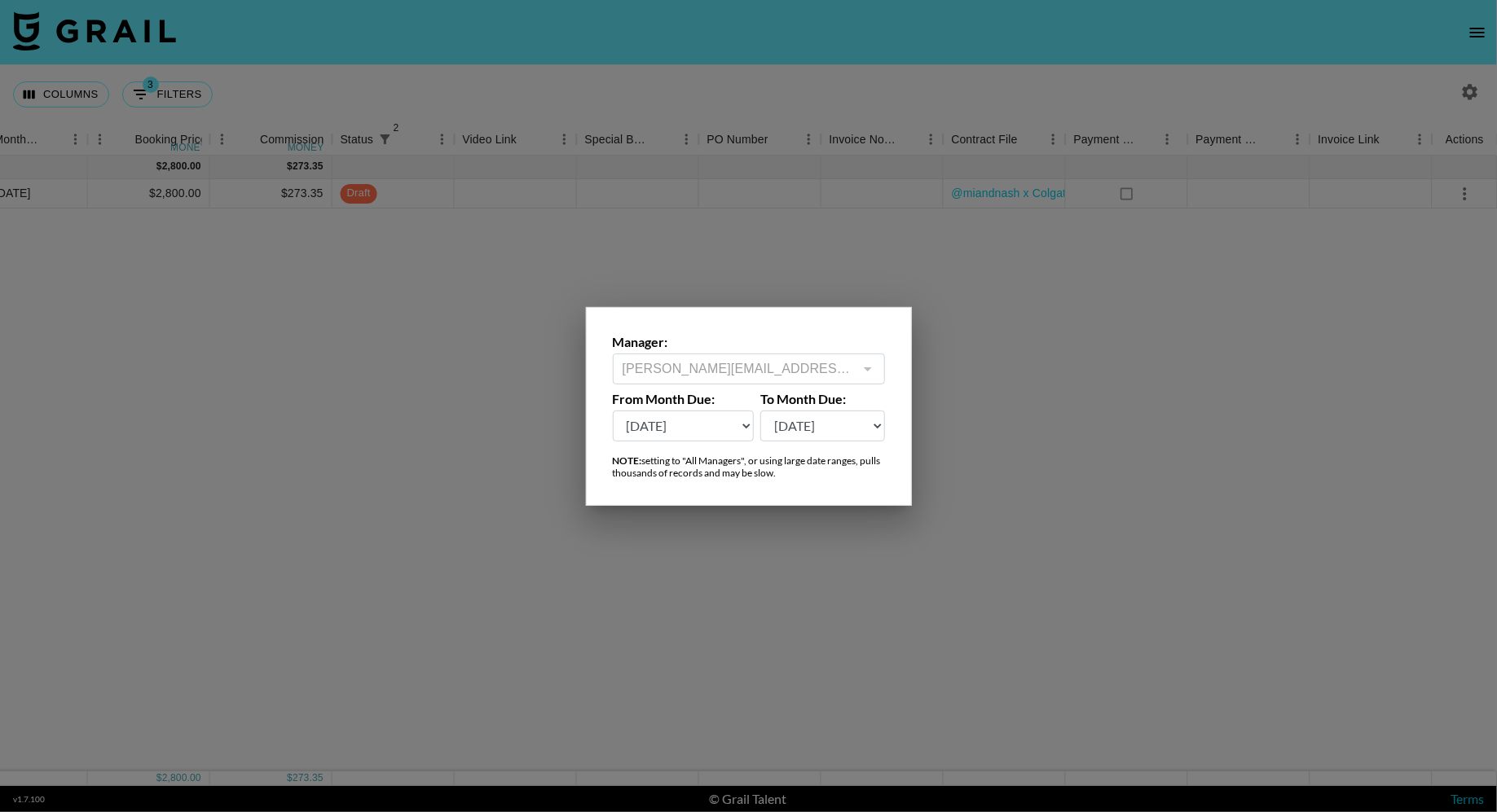
click at [1099, 330] on div at bounding box center [748, 406] width 1497 height 812
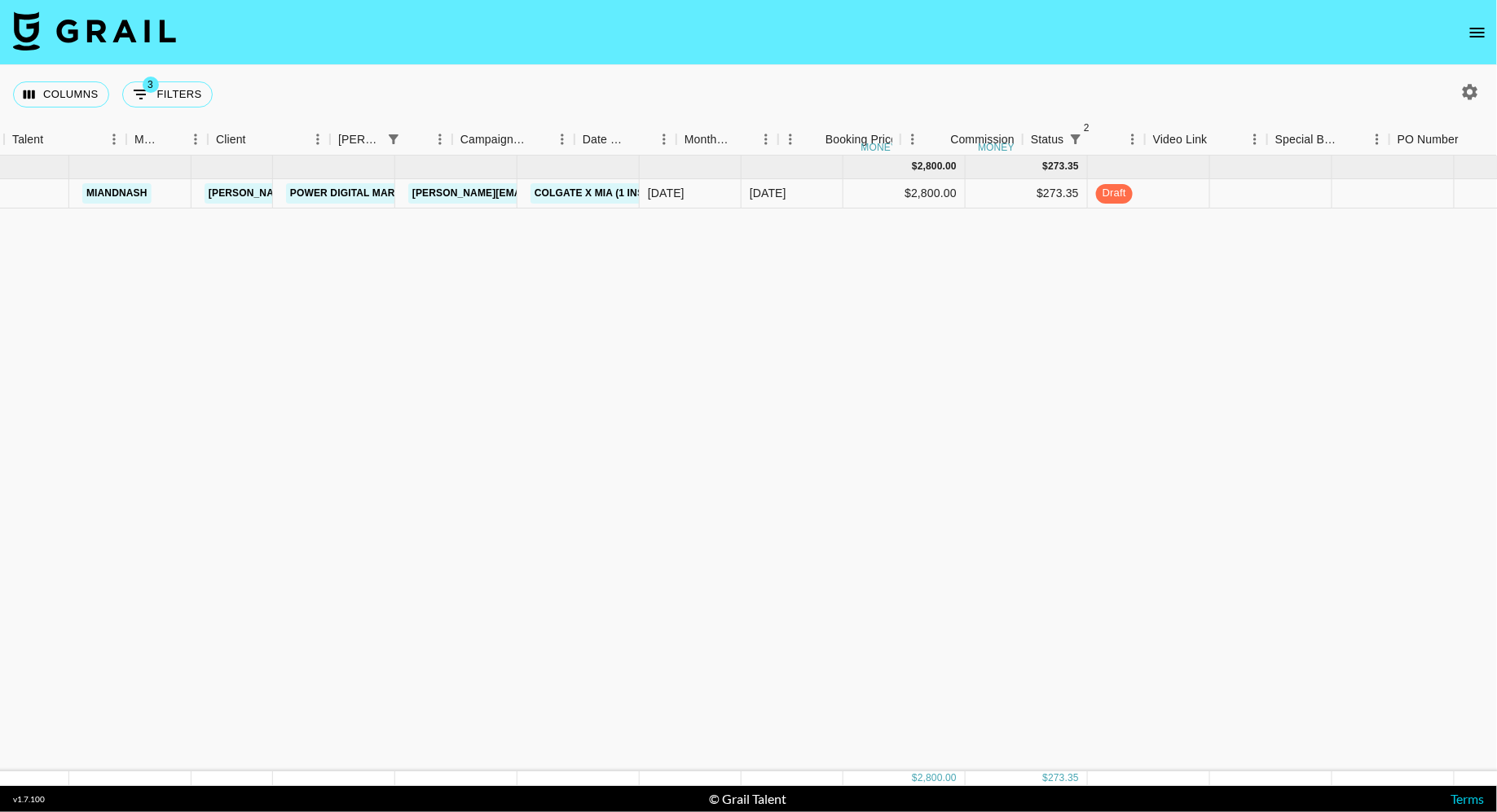
scroll to position [0, 0]
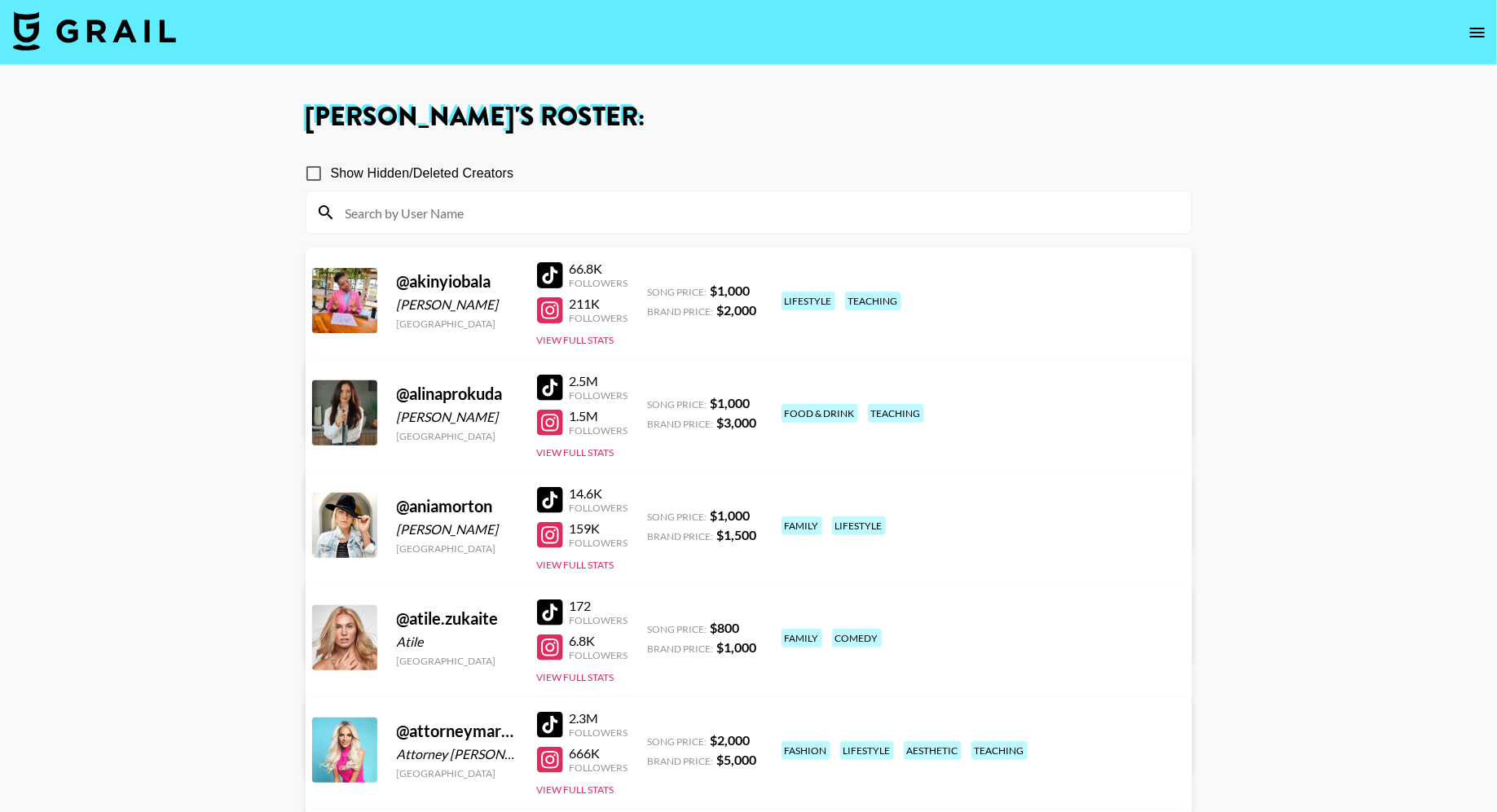
click at [699, 214] on input at bounding box center [758, 213] width 846 height 26
click at [1476, 28] on icon "open drawer" at bounding box center [1477, 33] width 15 height 10
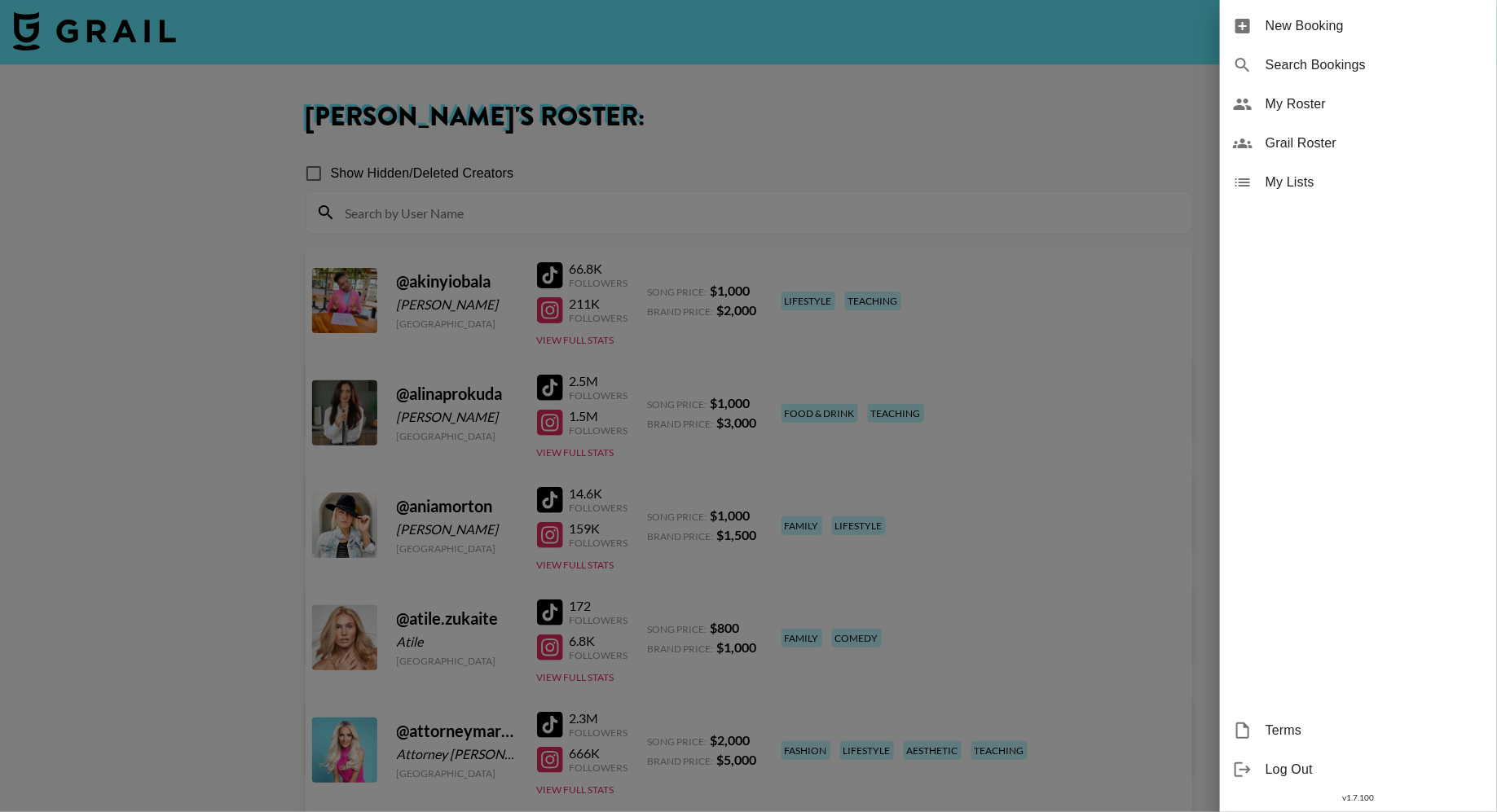
click at [1319, 139] on span "Grail Roster" at bounding box center [1374, 143] width 218 height 20
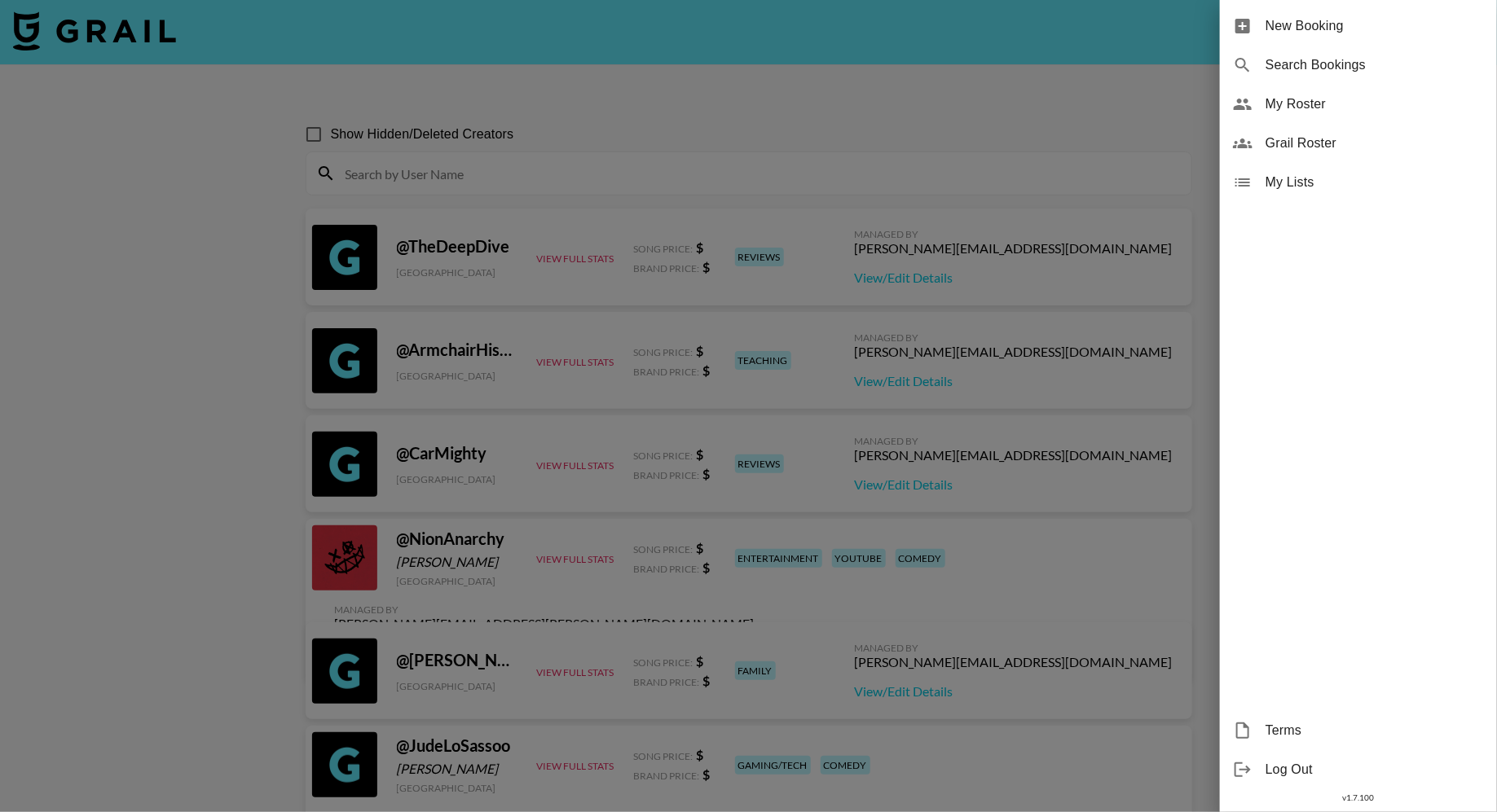
click at [587, 186] on div at bounding box center [748, 406] width 1497 height 812
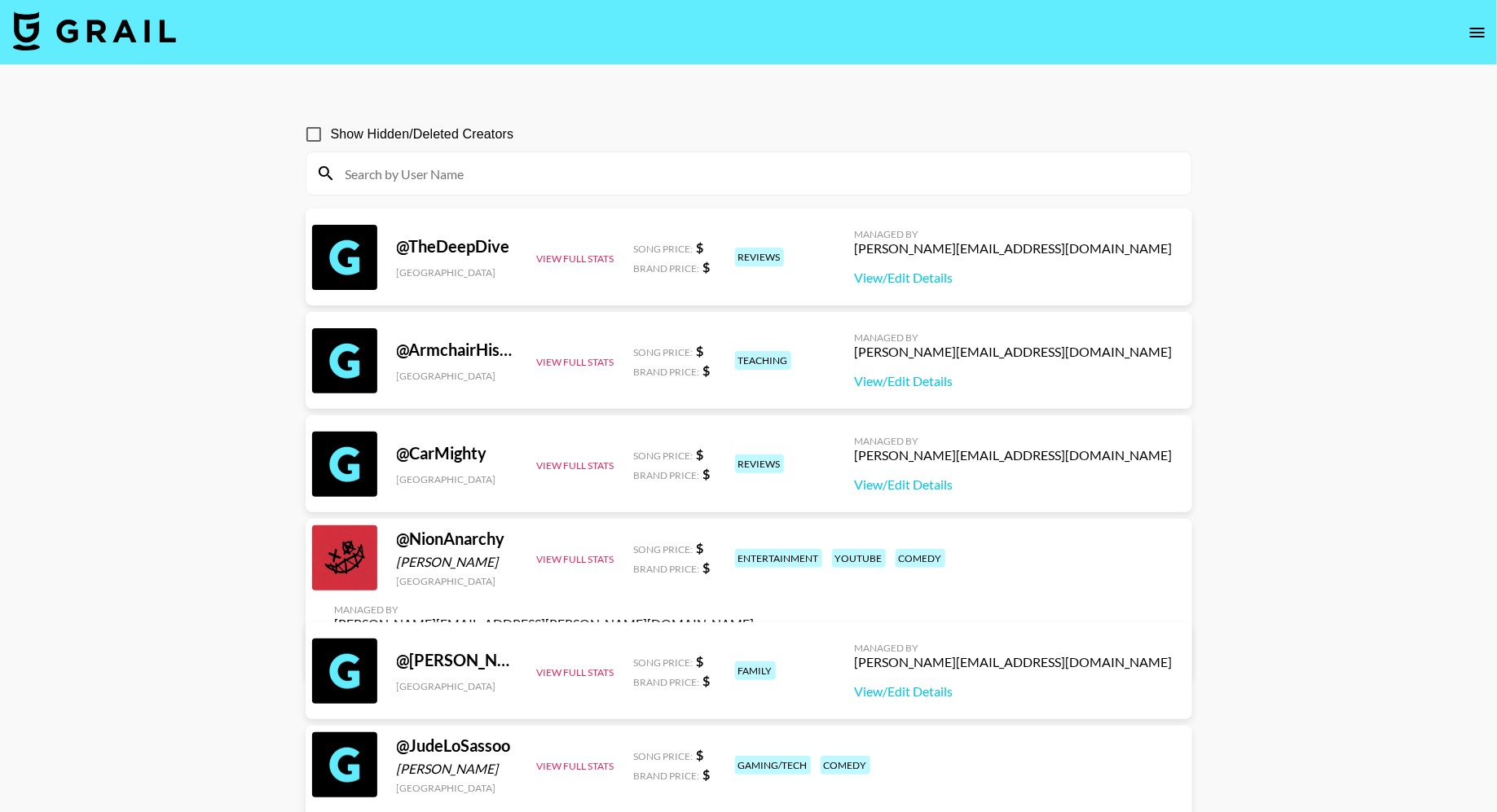
click at [541, 180] on input at bounding box center [758, 173] width 846 height 26
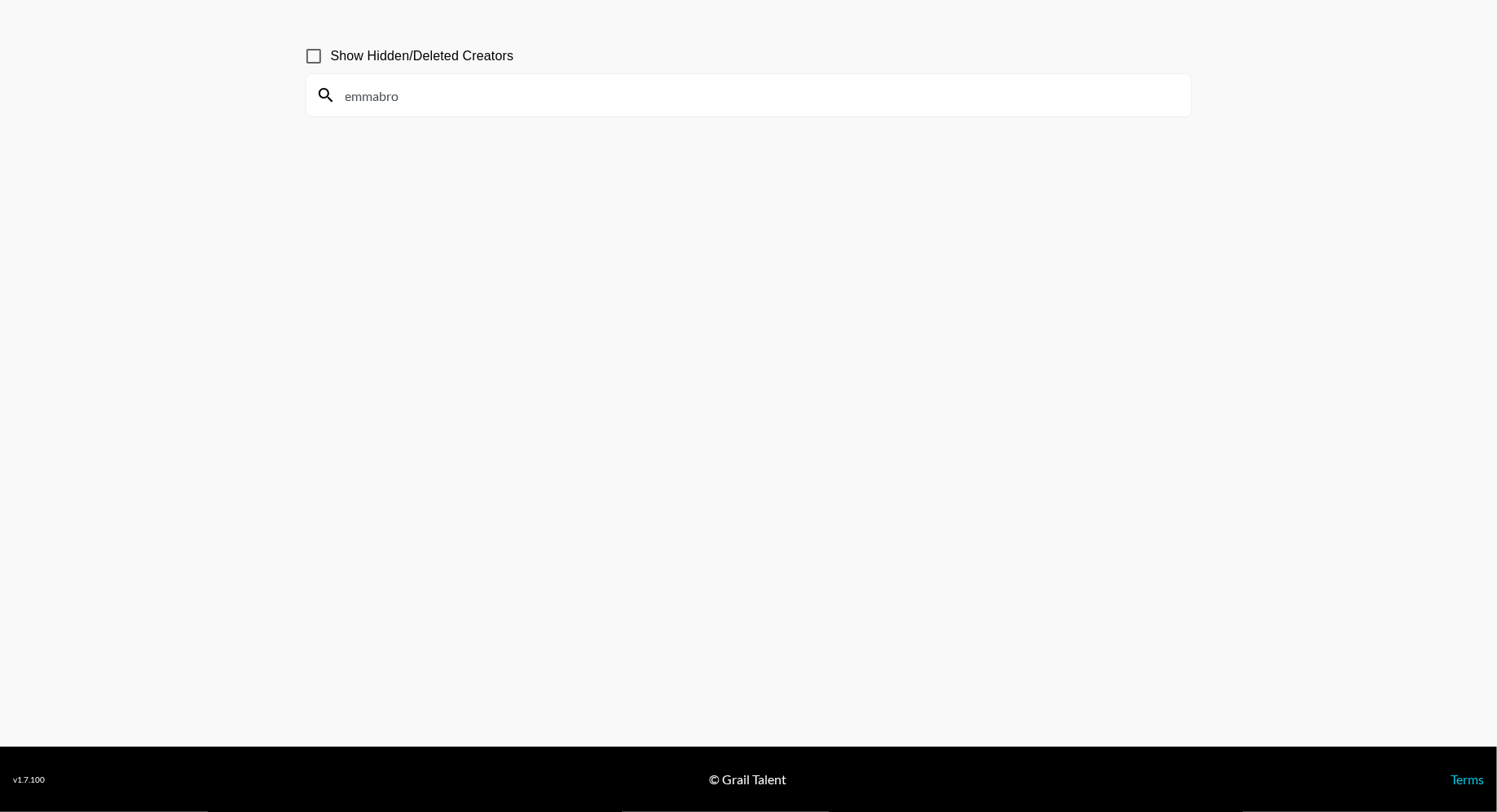
scroll to position [76, 0]
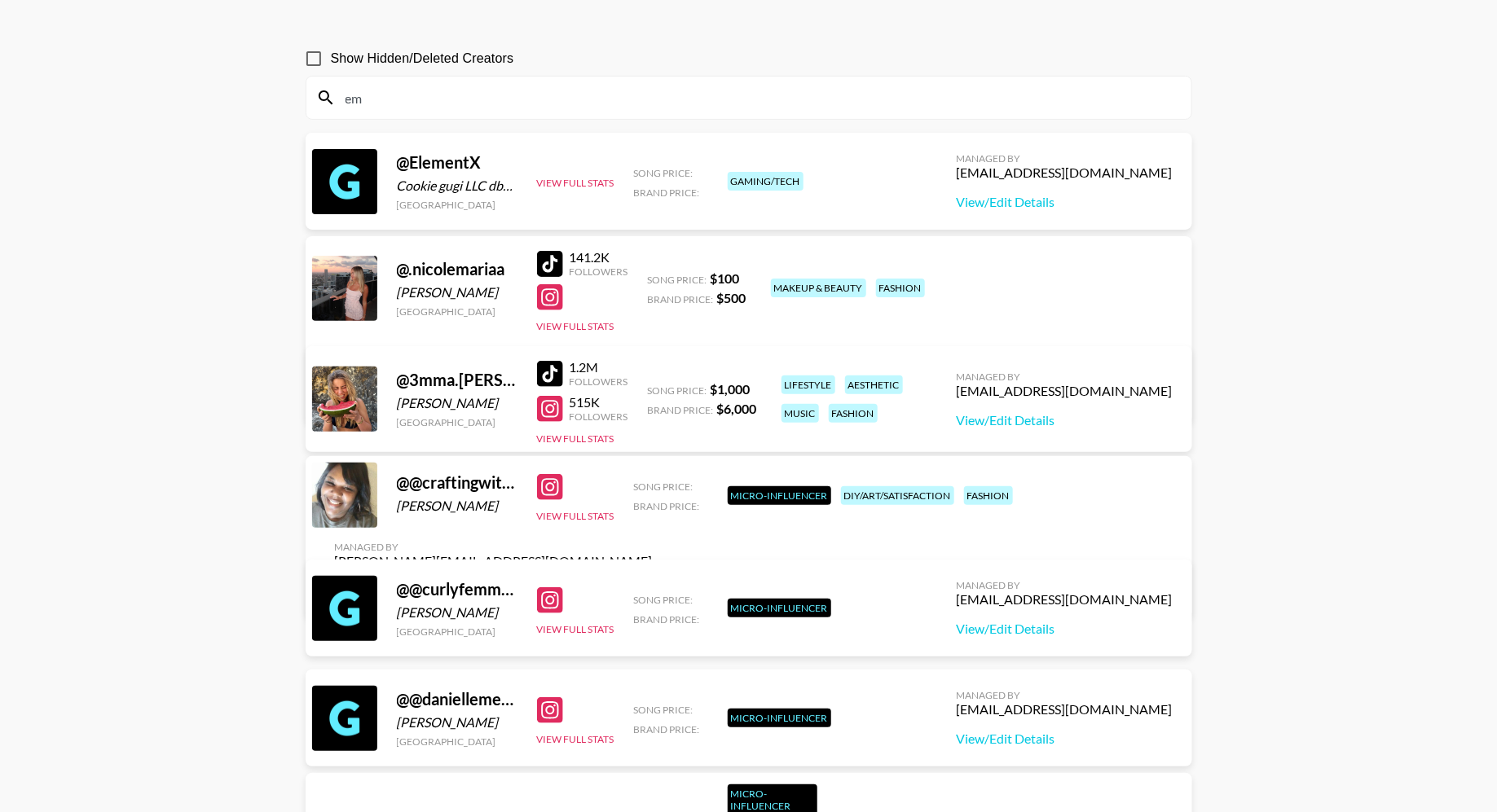
type input "e"
